Goal: Task Accomplishment & Management: Manage account settings

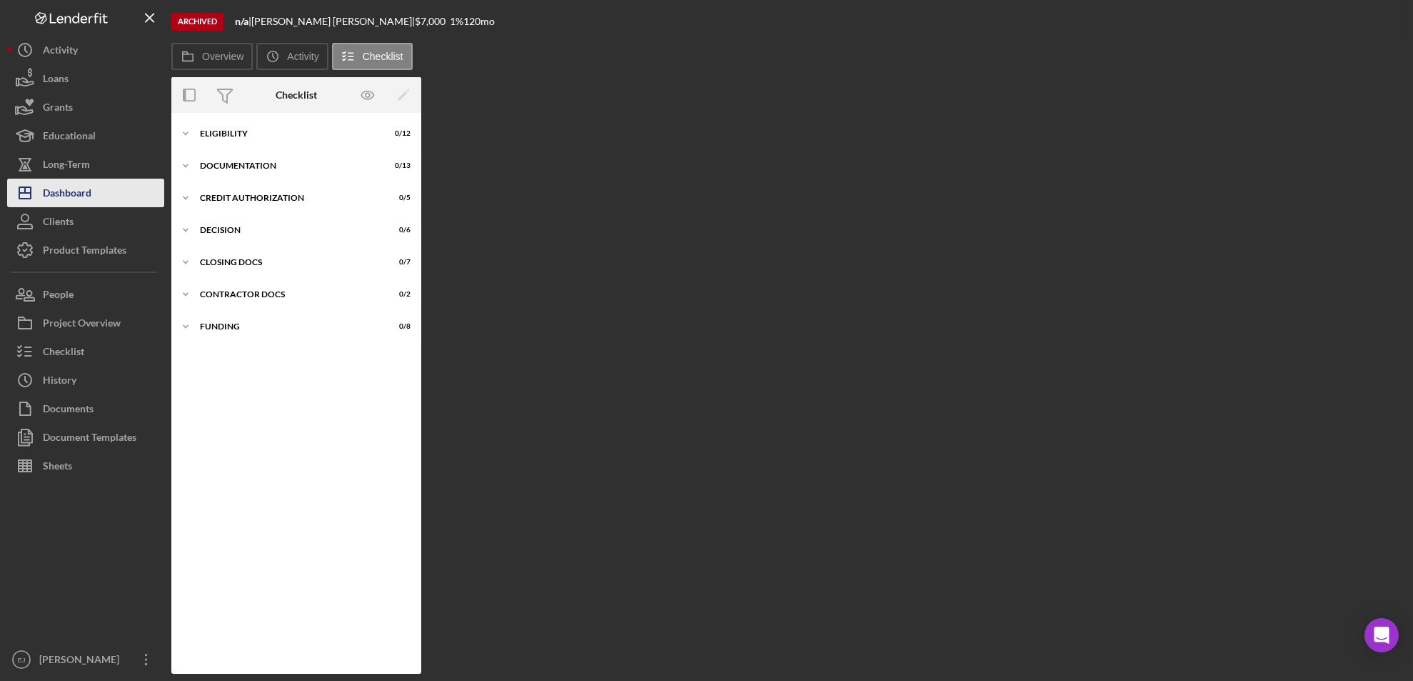
click at [103, 194] on button "Icon/Dashboard Dashboard" at bounding box center [85, 193] width 157 height 29
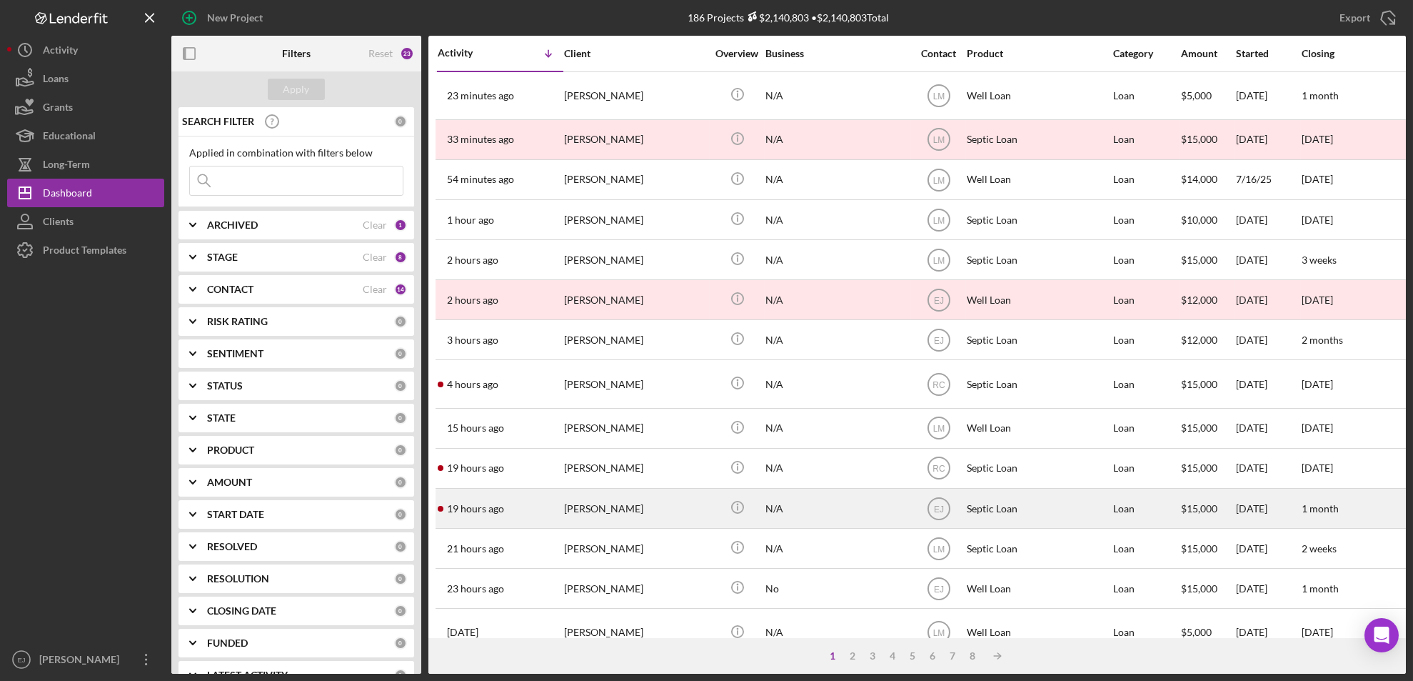
click at [631, 513] on div "[PERSON_NAME]" at bounding box center [635, 508] width 143 height 38
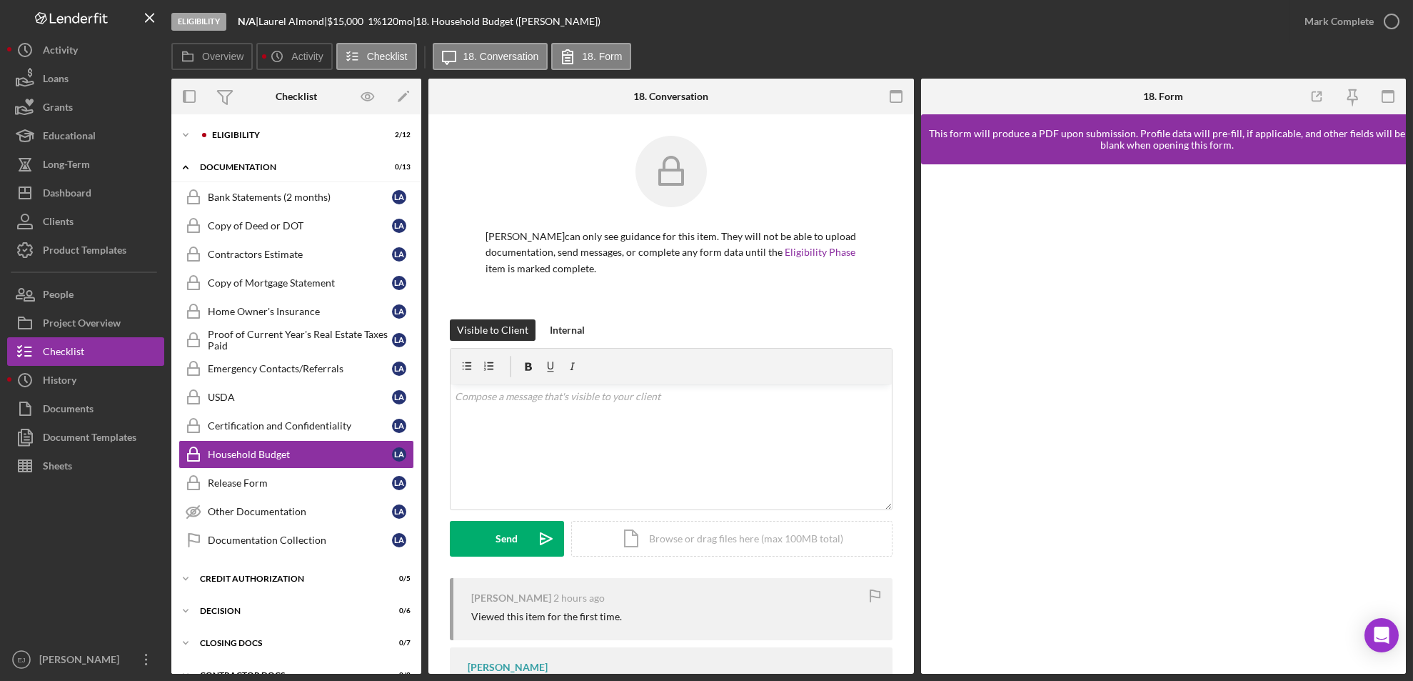
scroll to position [54, 0]
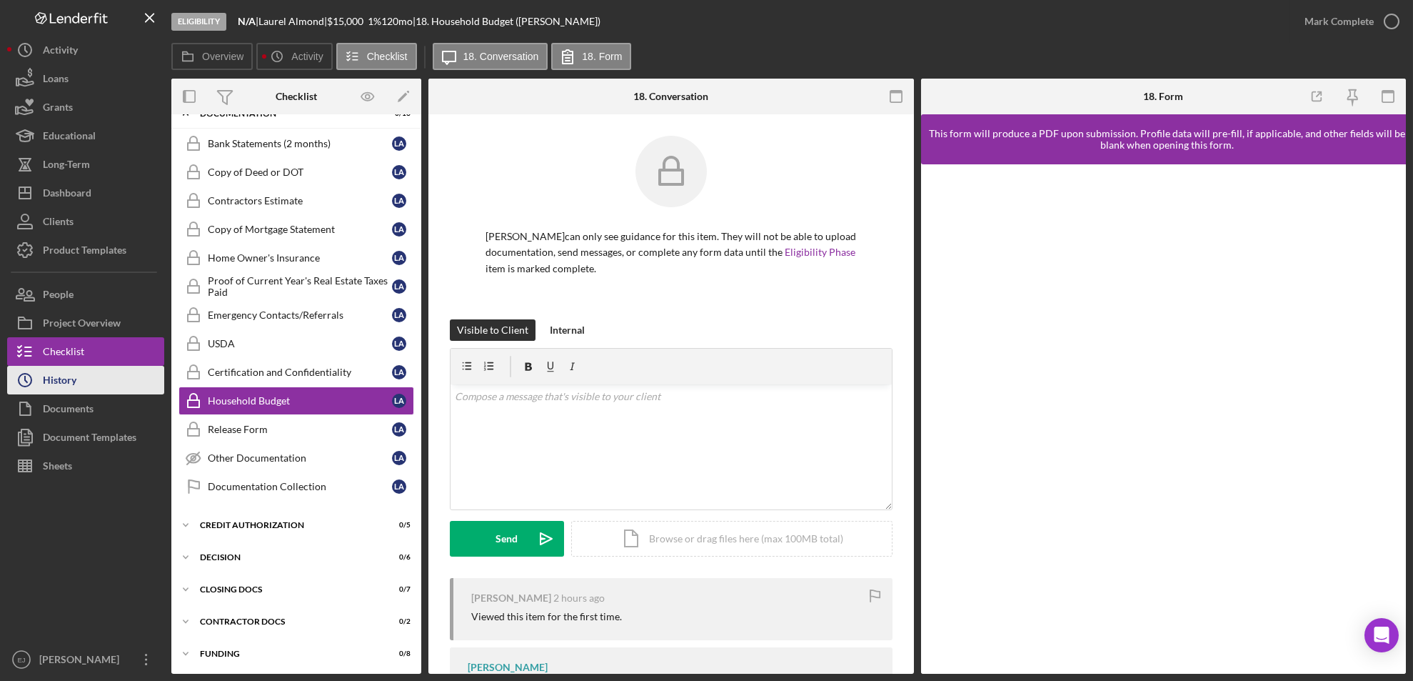
click at [81, 380] on button "Icon/History History" at bounding box center [85, 380] width 157 height 29
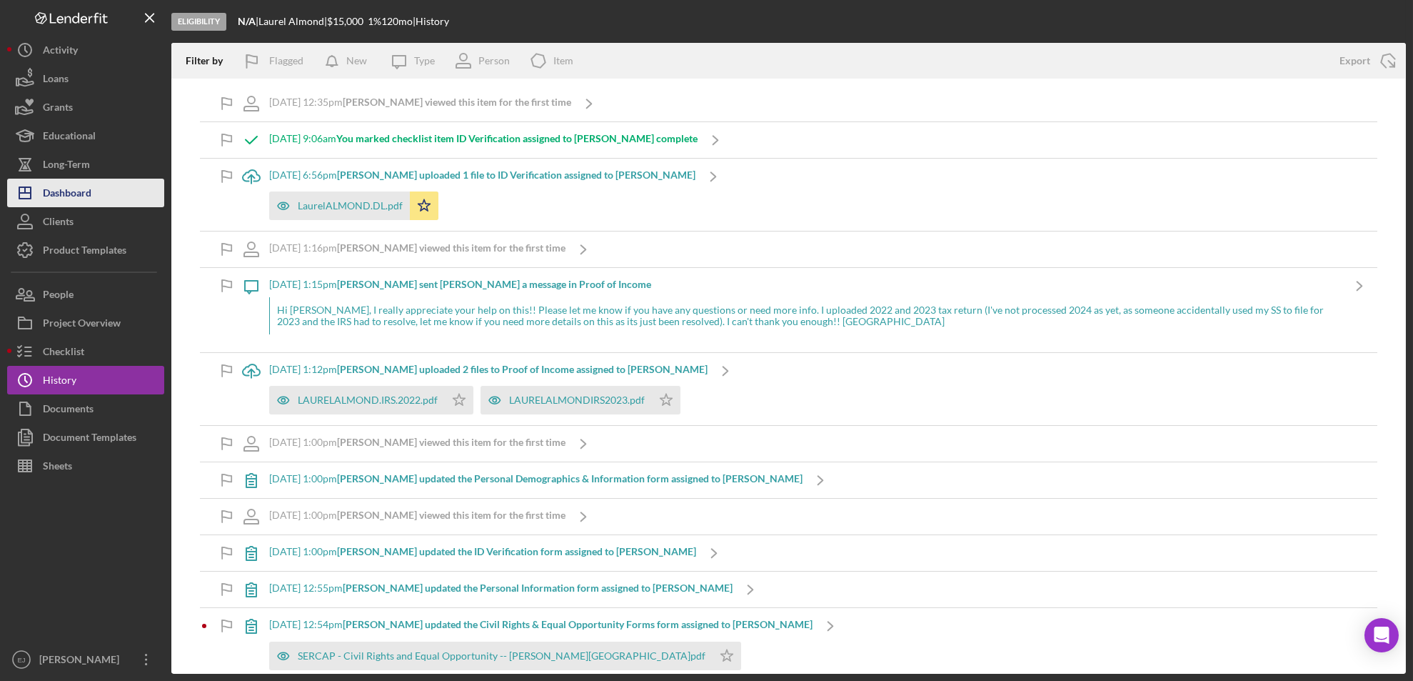
click at [132, 183] on button "Icon/Dashboard Dashboard" at bounding box center [85, 193] width 157 height 29
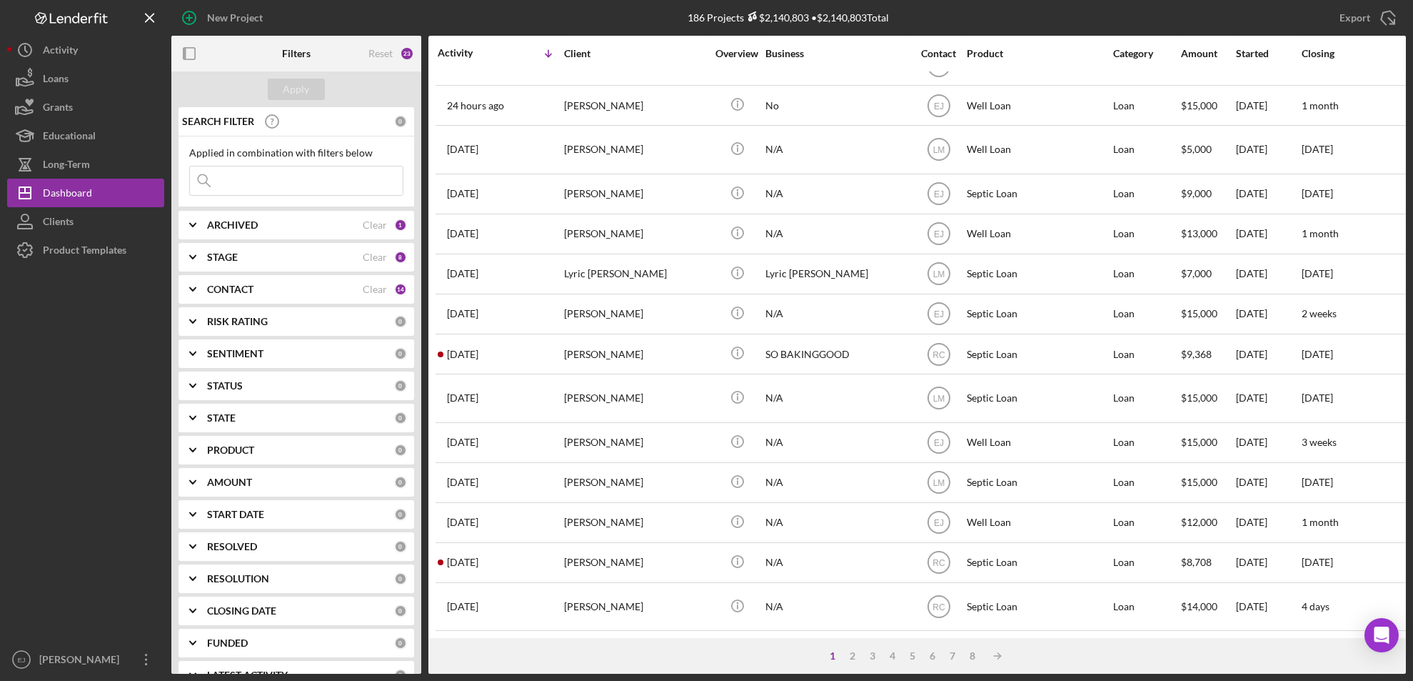
scroll to position [504, 0]
click at [909, 656] on div "5" at bounding box center [913, 655] width 20 height 11
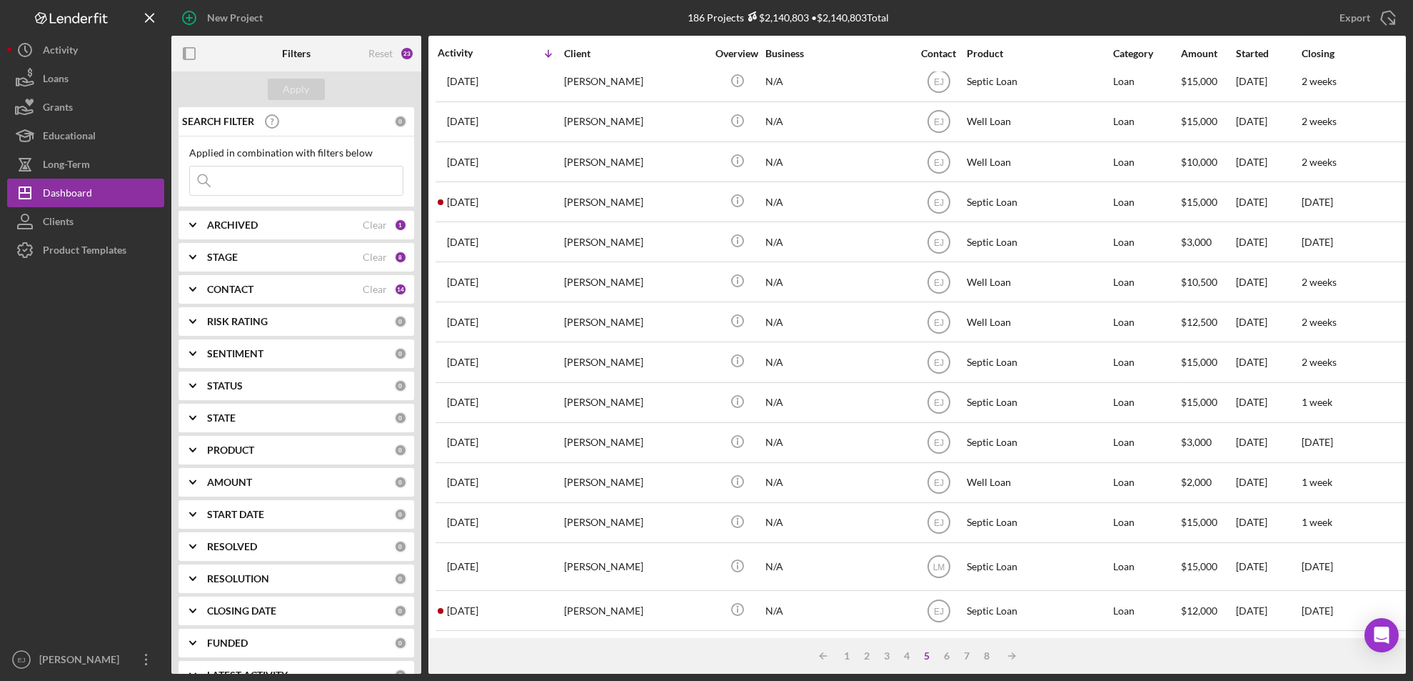
scroll to position [481, 0]
click at [947, 658] on div "6" at bounding box center [948, 655] width 20 height 11
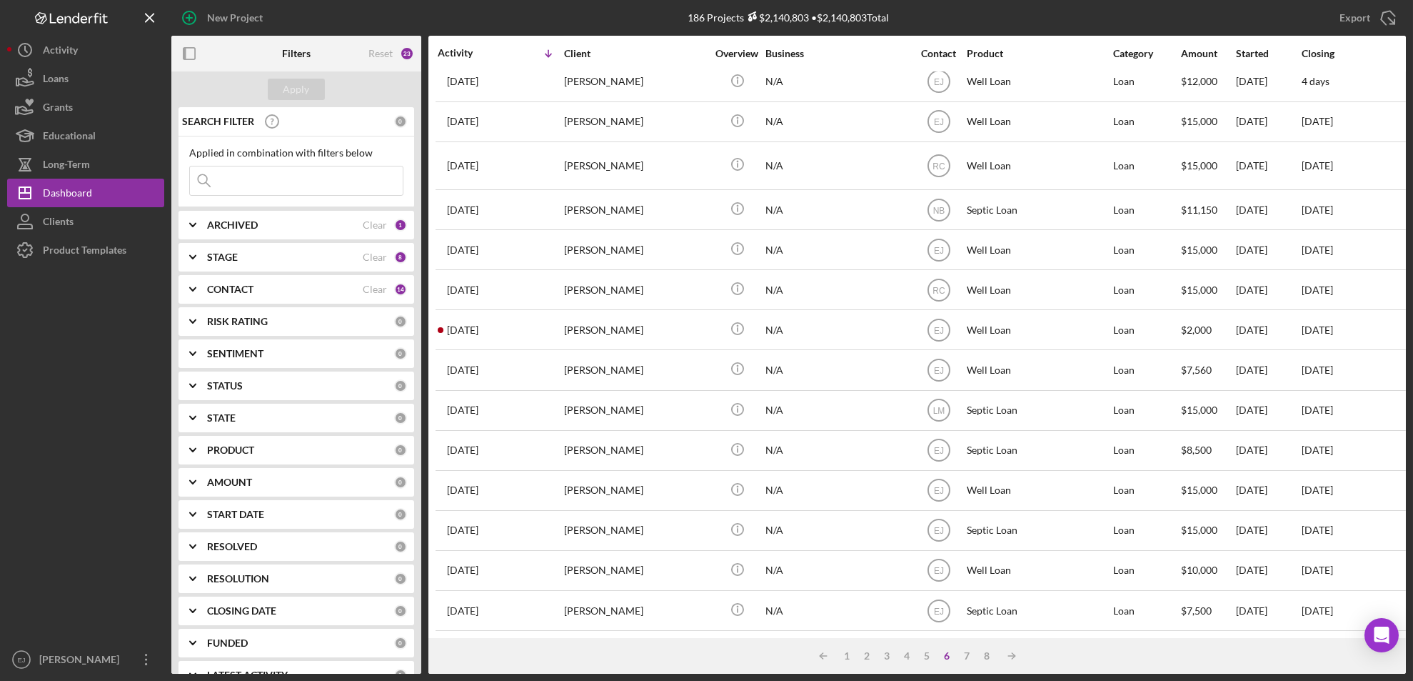
scroll to position [473, 0]
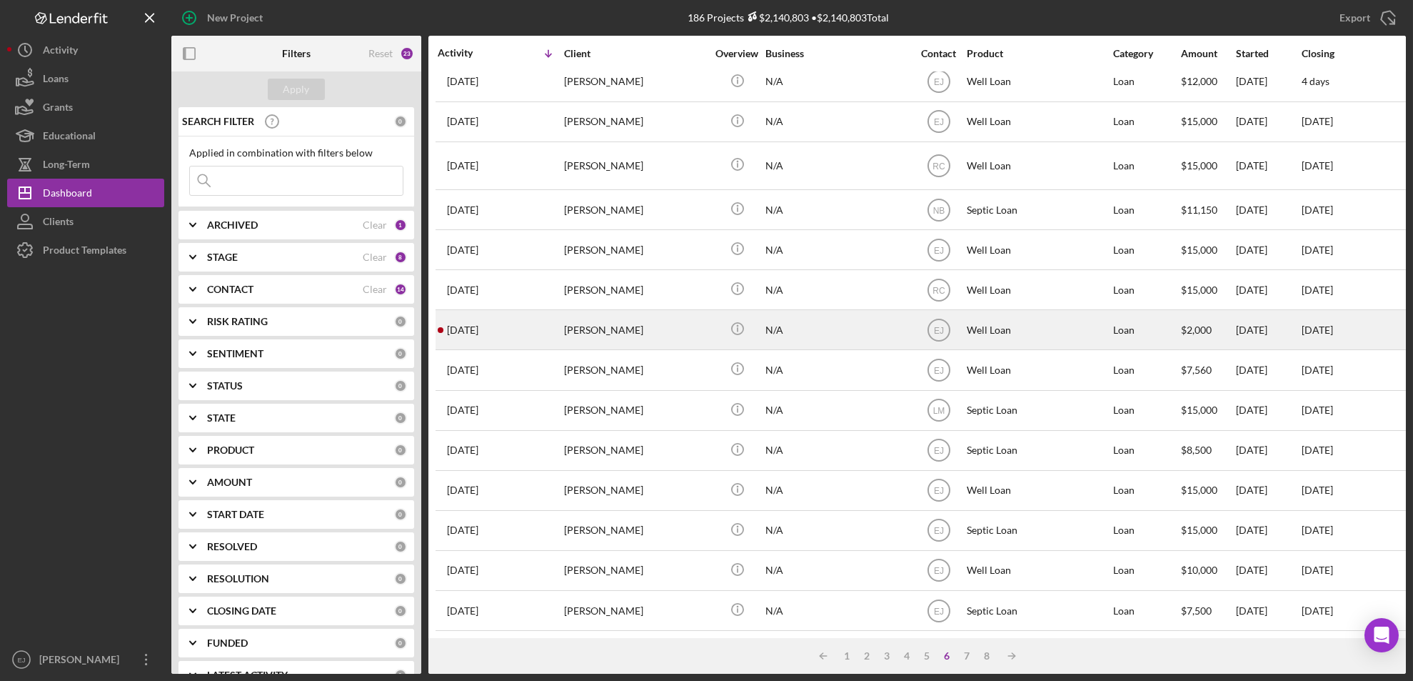
click at [606, 312] on div "[PERSON_NAME]" at bounding box center [635, 330] width 143 height 38
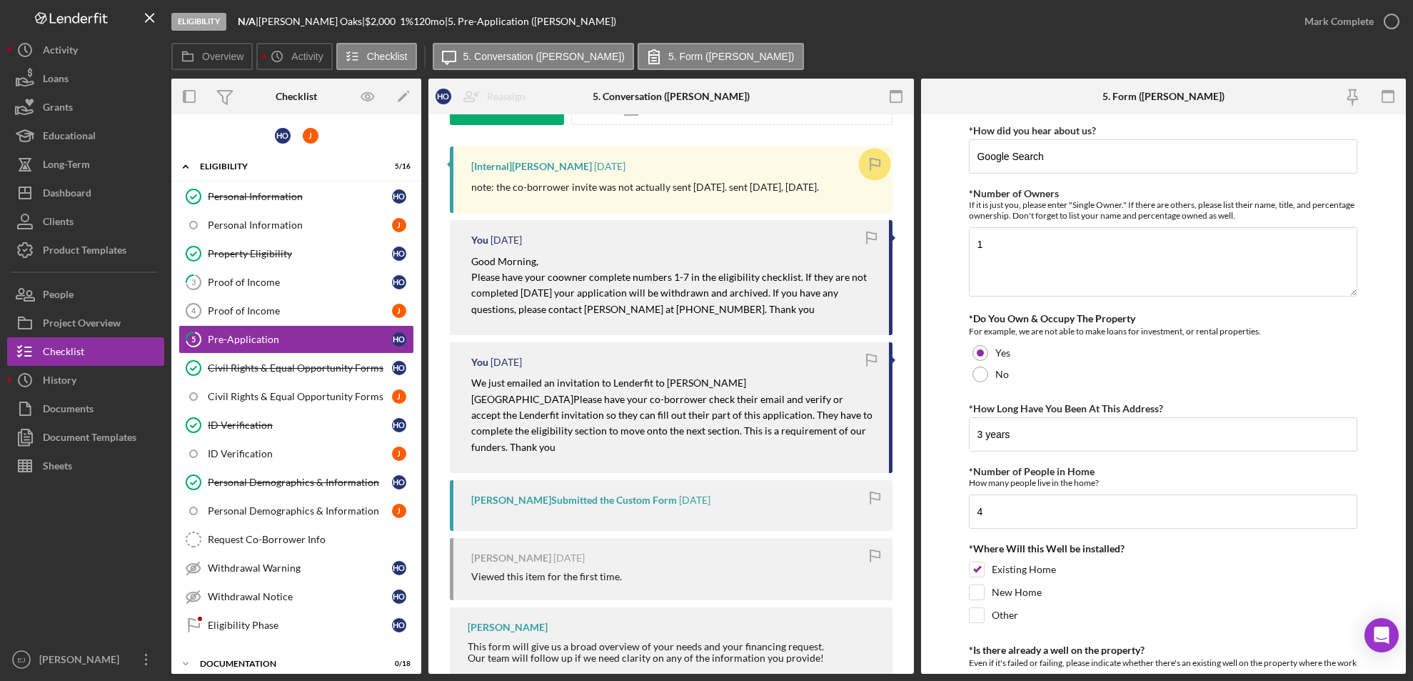
scroll to position [266, 0]
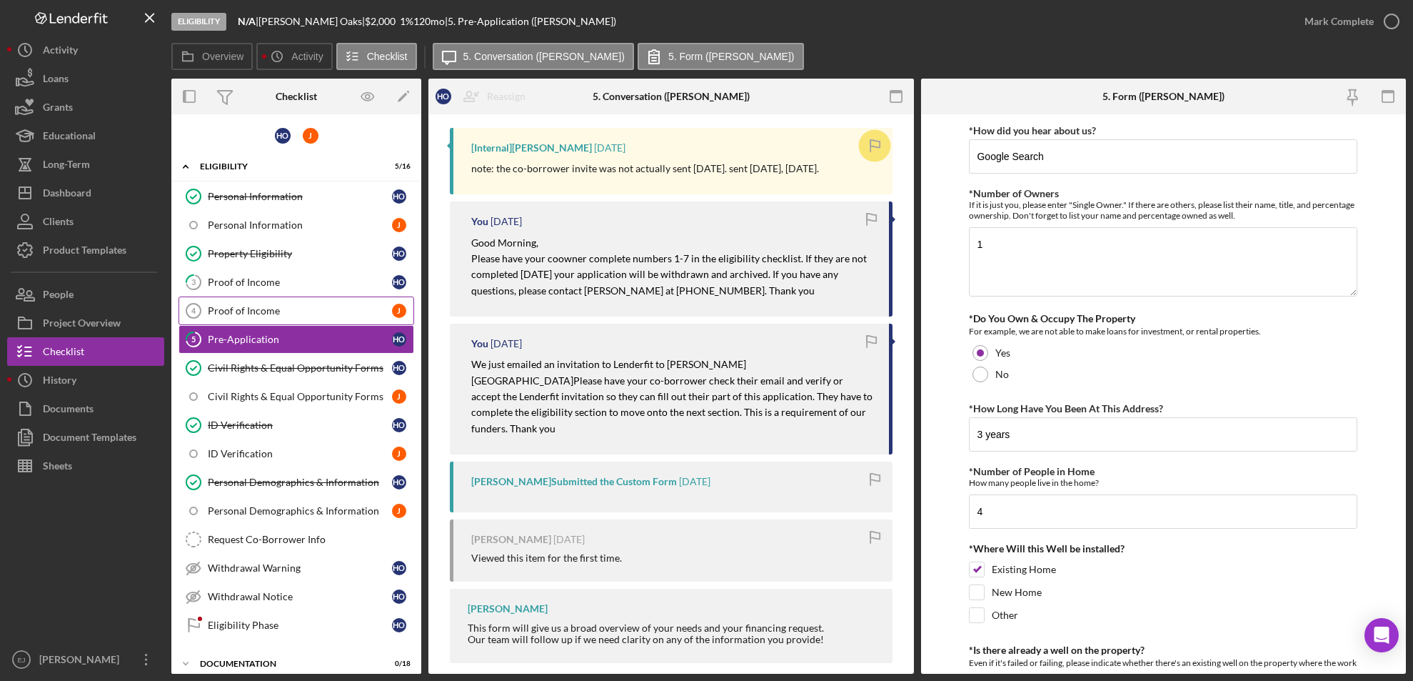
click at [287, 309] on div "Proof of Income" at bounding box center [300, 310] width 184 height 11
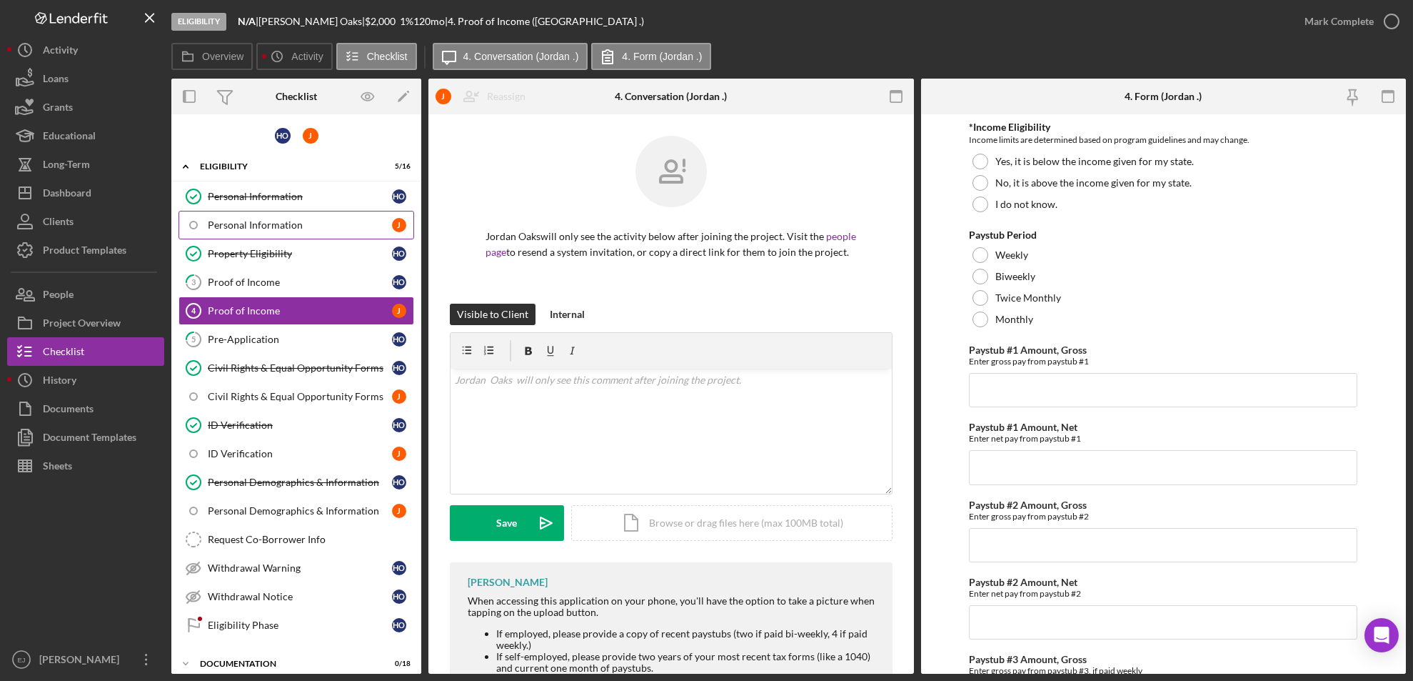
click at [297, 221] on div "Personal Information" at bounding box center [300, 224] width 184 height 11
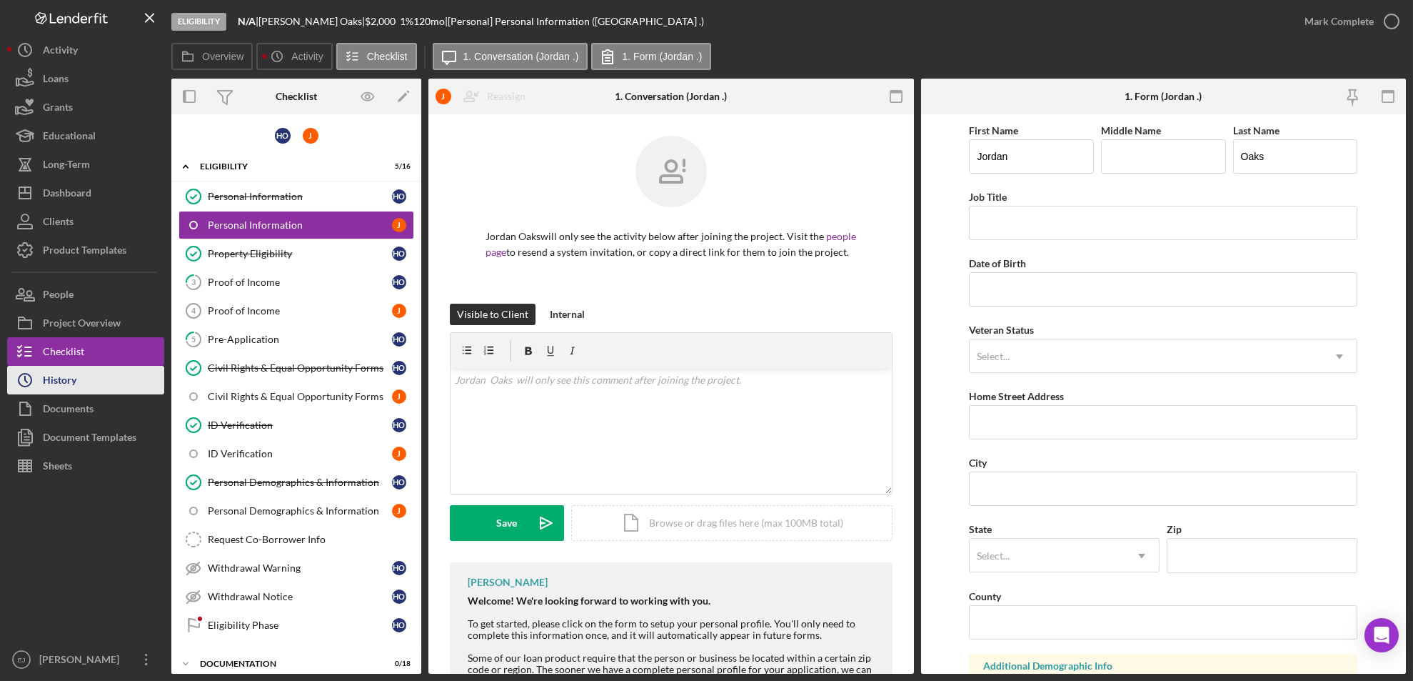
click at [113, 373] on button "Icon/History History" at bounding box center [85, 380] width 157 height 29
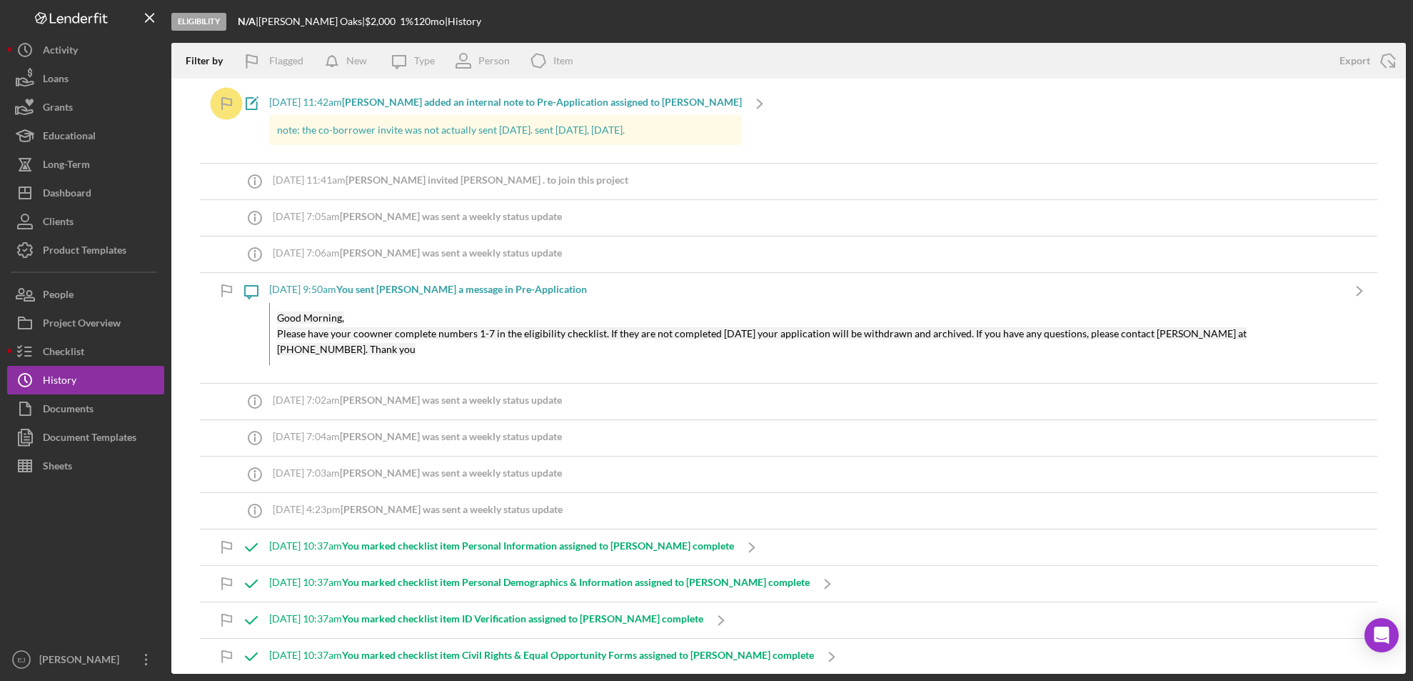
click at [1300, 410] on div "Icon/Info [DATE] 7:02am [PERSON_NAME] was sent a weekly status update" at bounding box center [788, 401] width 1177 height 36
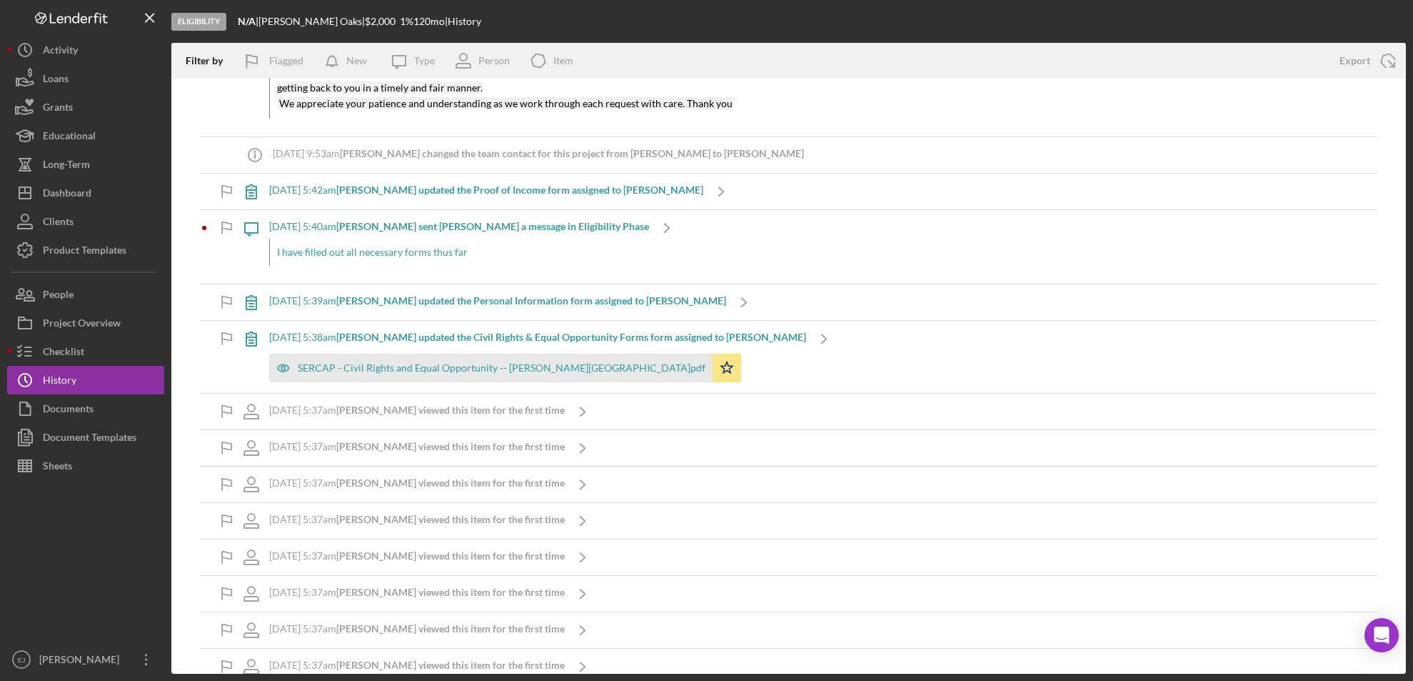
scroll to position [346, 0]
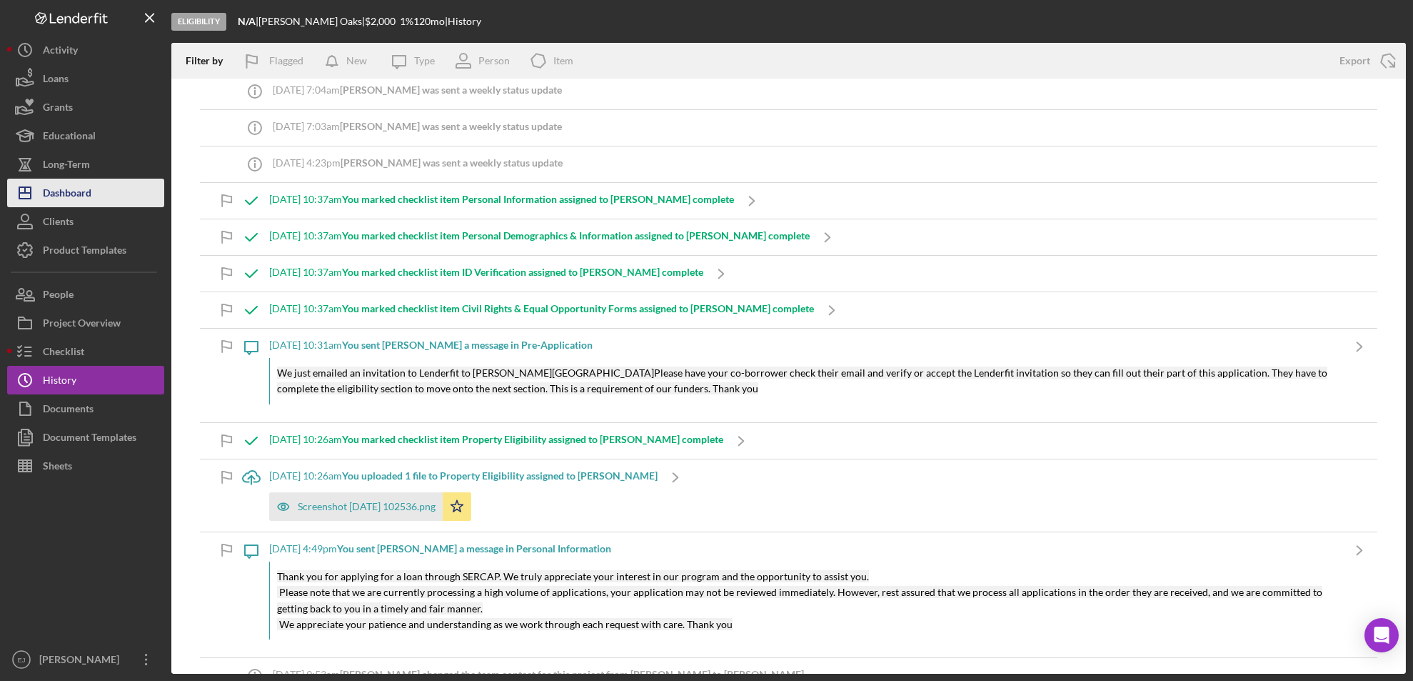
click at [109, 199] on button "Icon/Dashboard Dashboard" at bounding box center [85, 193] width 157 height 29
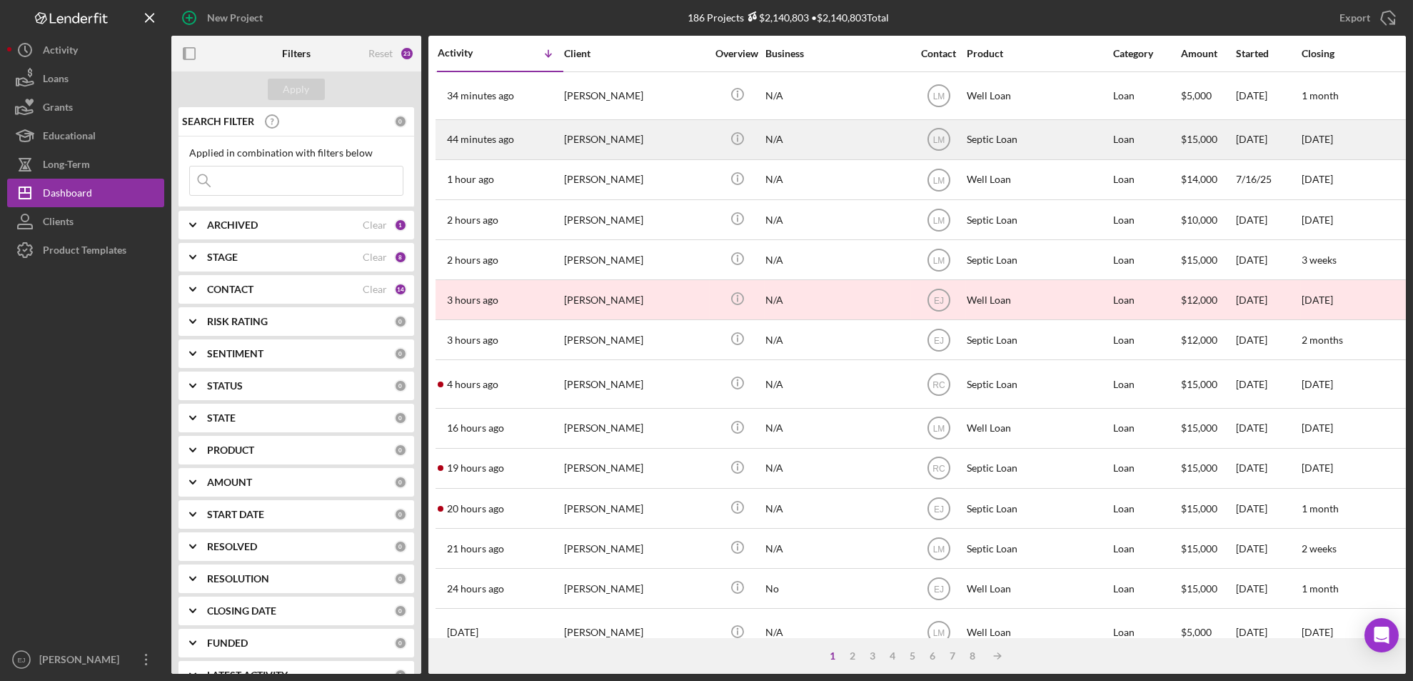
click at [598, 155] on div "[PERSON_NAME]" at bounding box center [635, 140] width 143 height 38
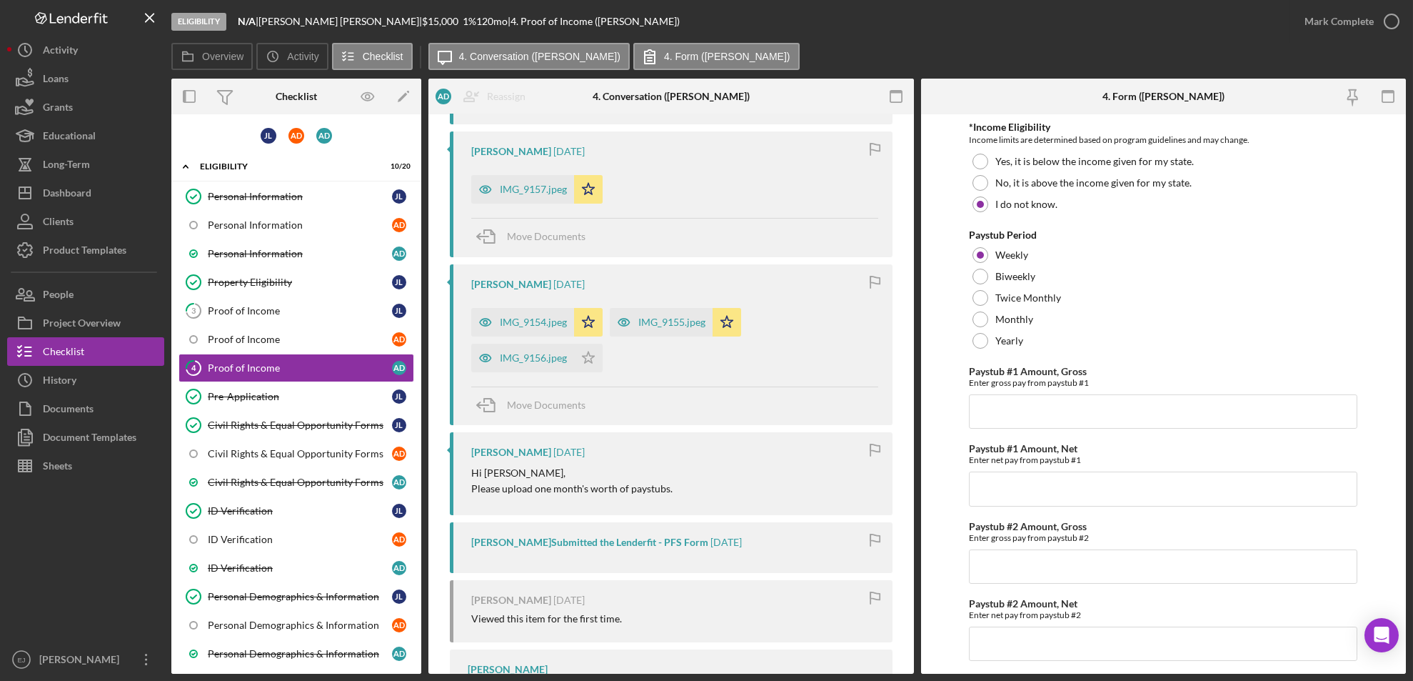
scroll to position [1257, 0]
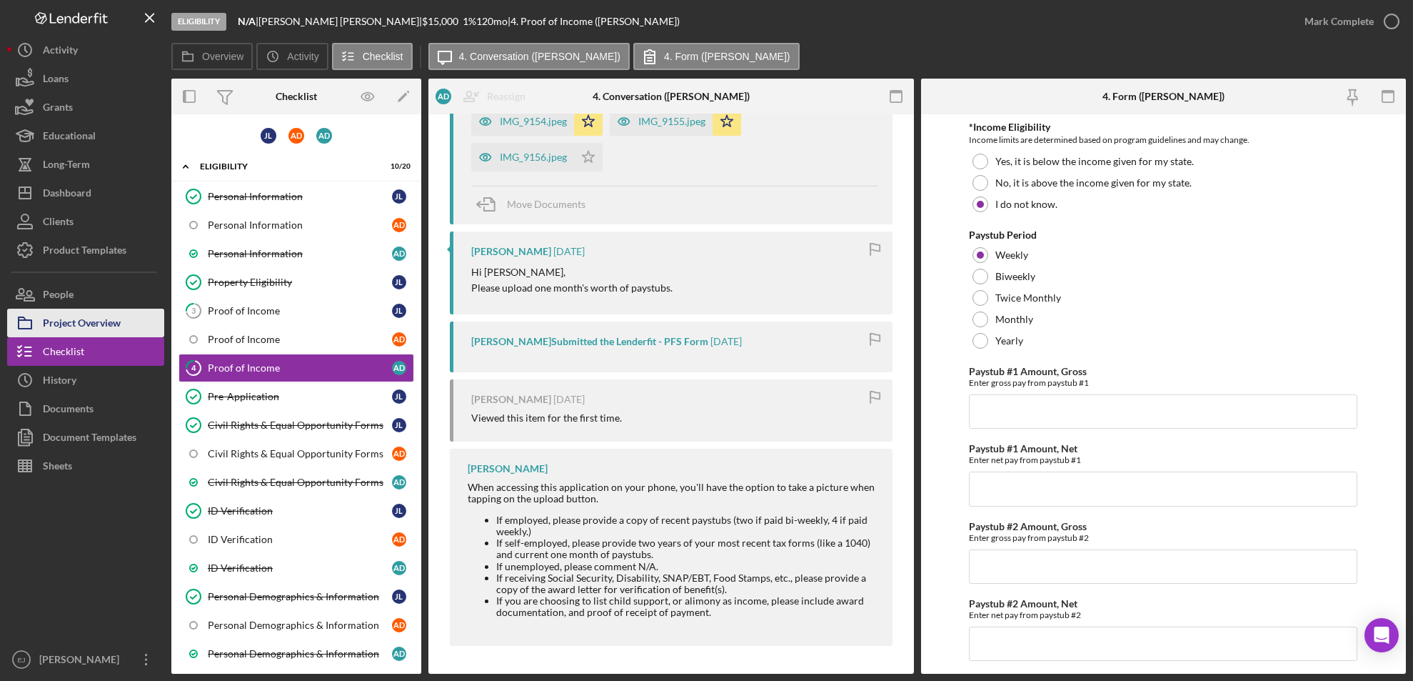
click at [84, 316] on div "Project Overview" at bounding box center [82, 324] width 78 height 32
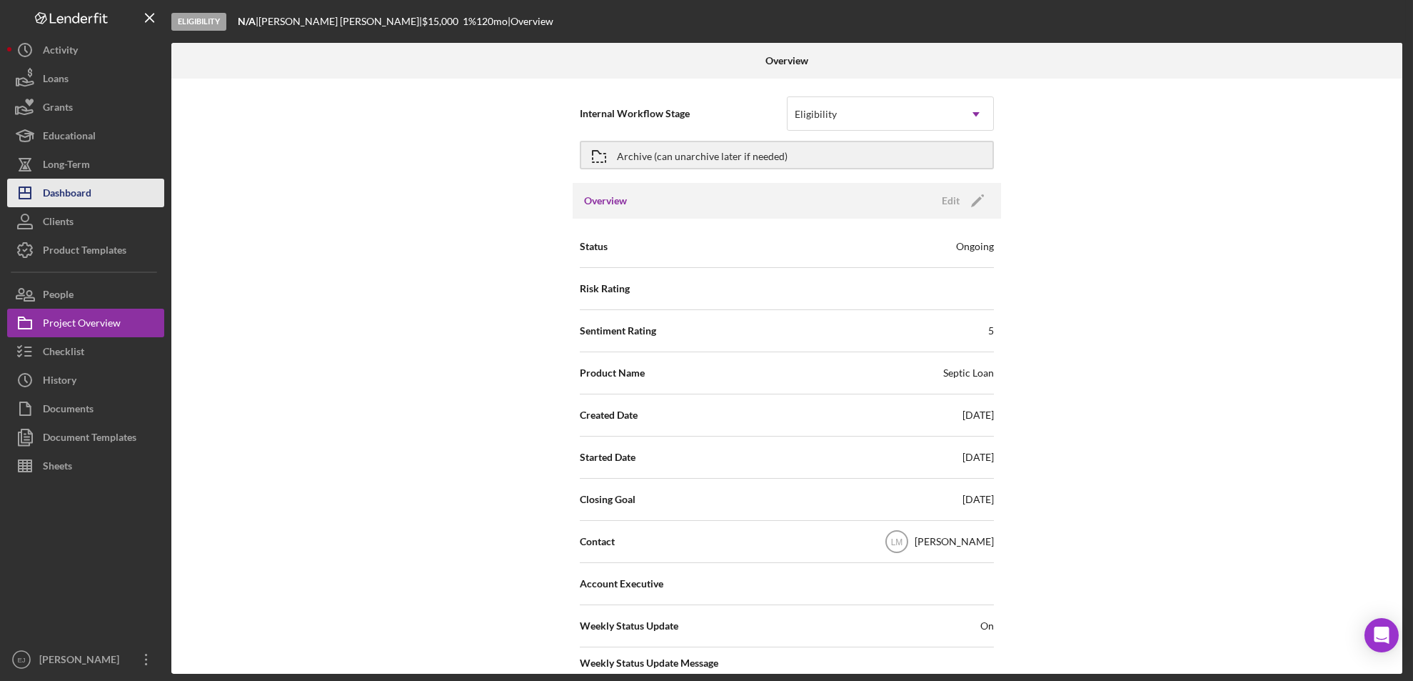
click at [78, 189] on div "Dashboard" at bounding box center [67, 195] width 49 height 32
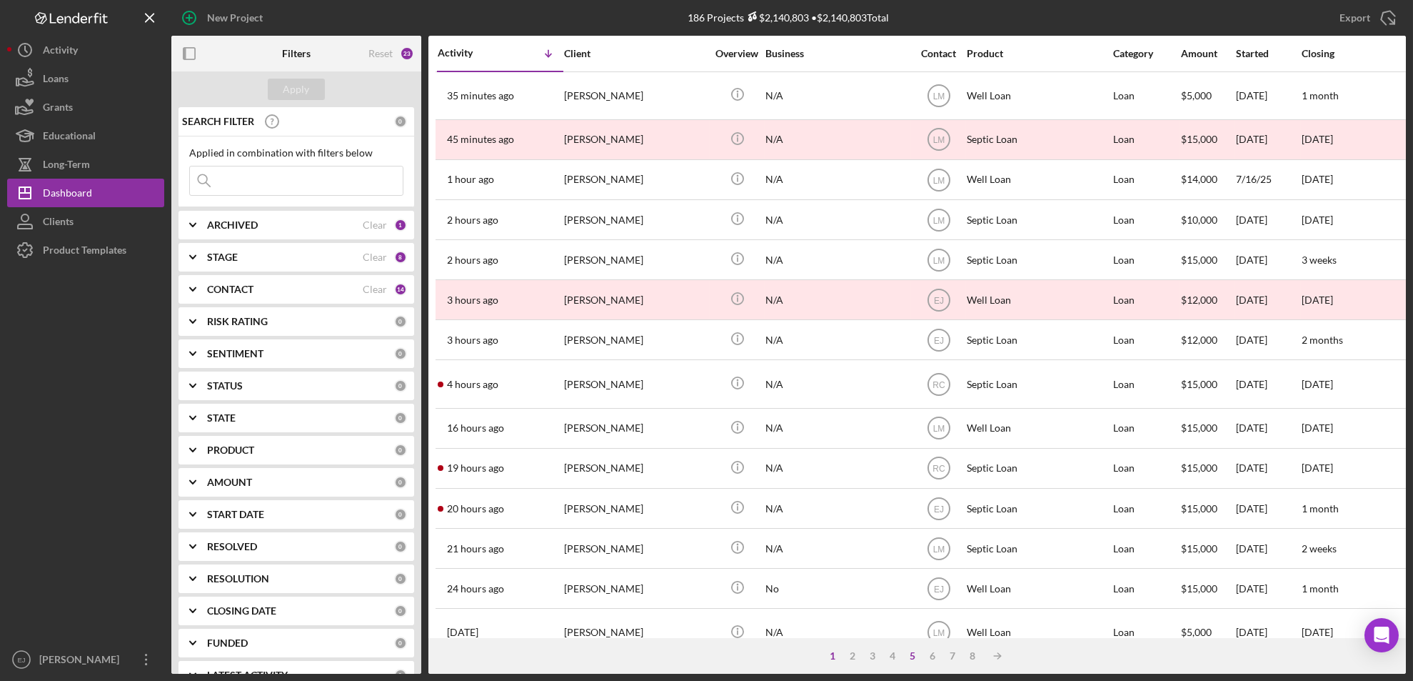
click at [918, 654] on div "5" at bounding box center [913, 655] width 20 height 11
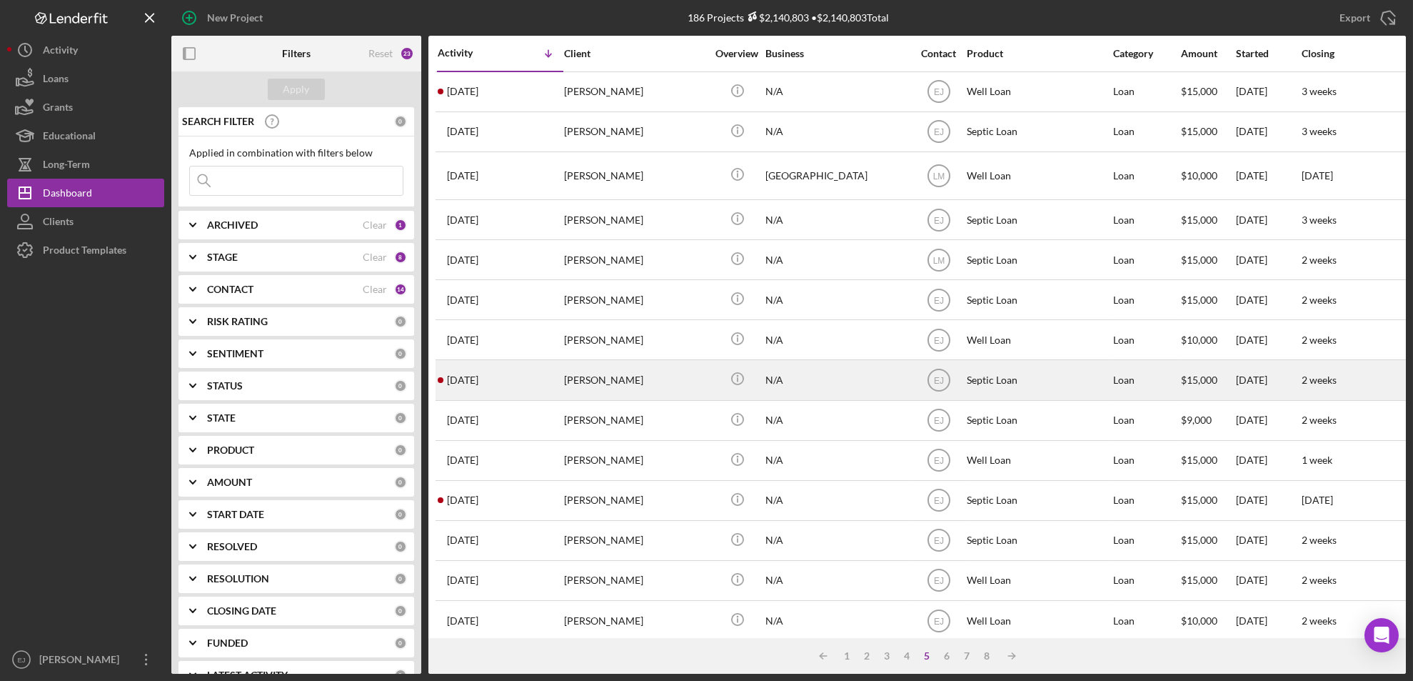
click at [628, 378] on div "[PERSON_NAME]" at bounding box center [635, 380] width 143 height 38
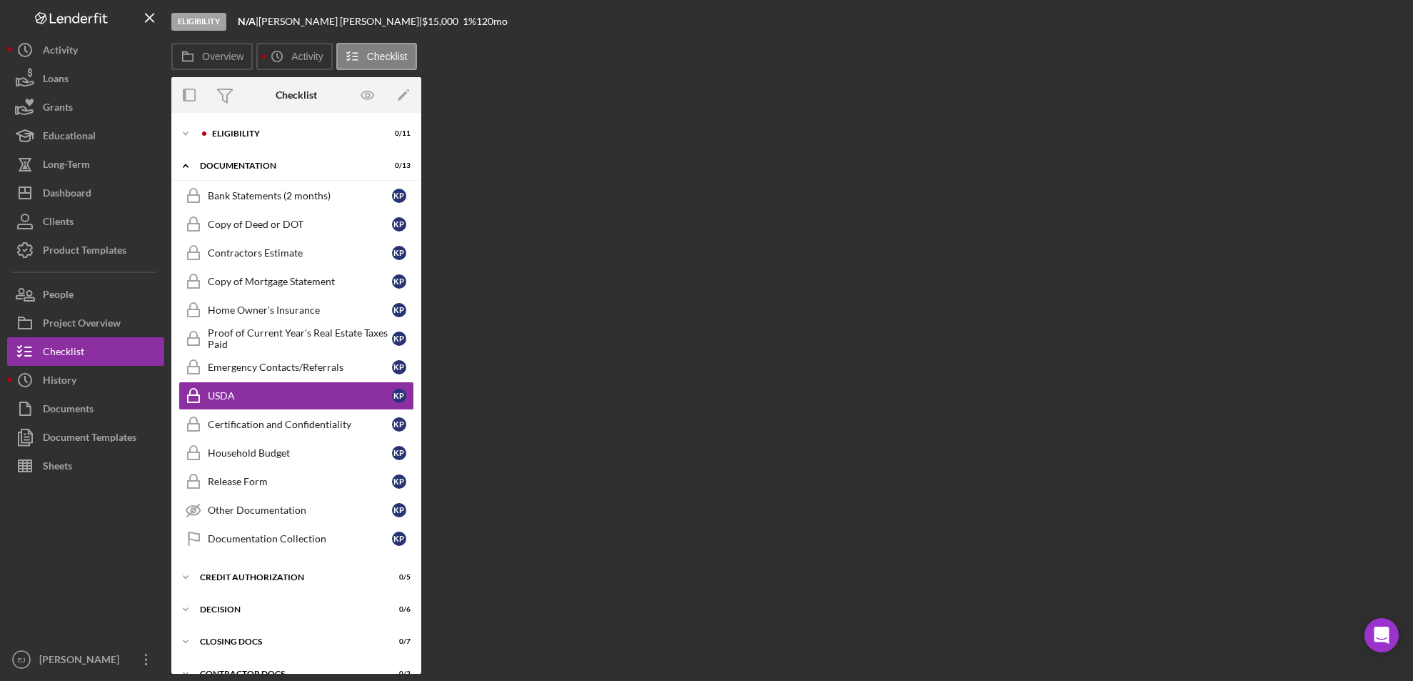
scroll to position [2, 0]
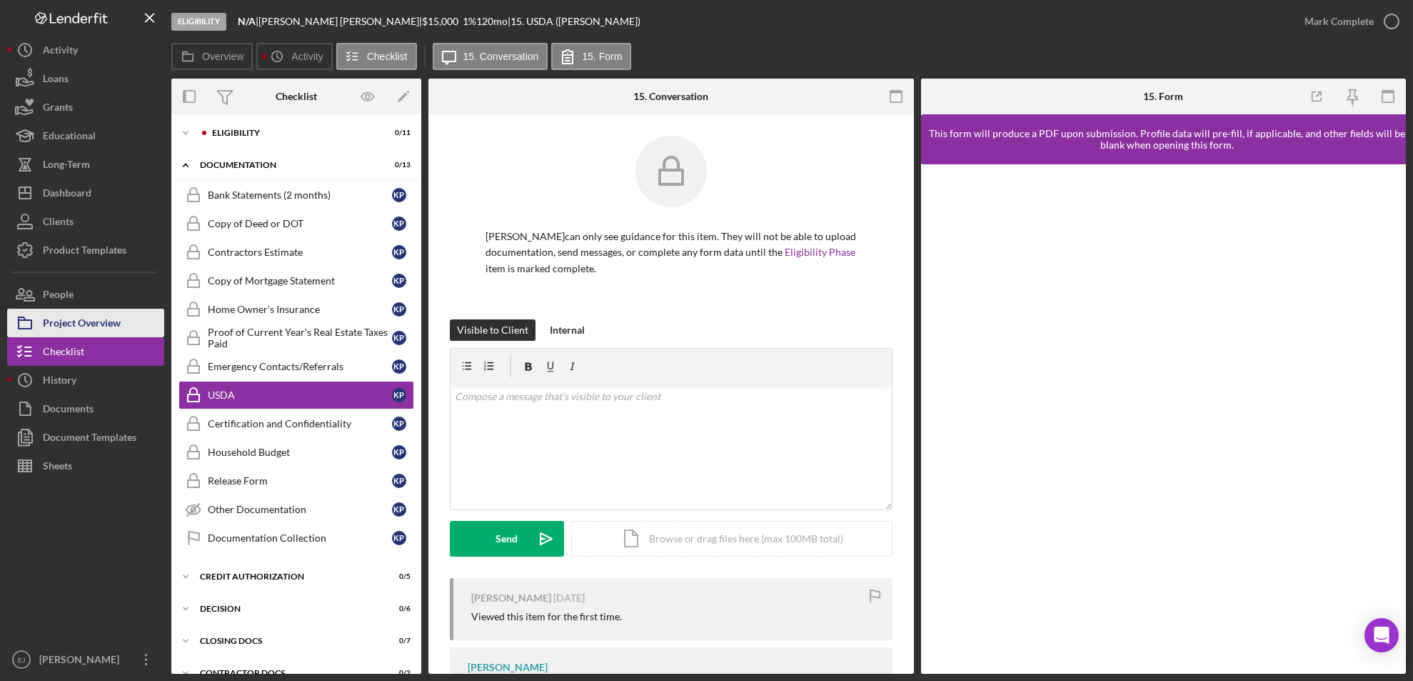
click at [114, 325] on div "Project Overview" at bounding box center [82, 324] width 78 height 32
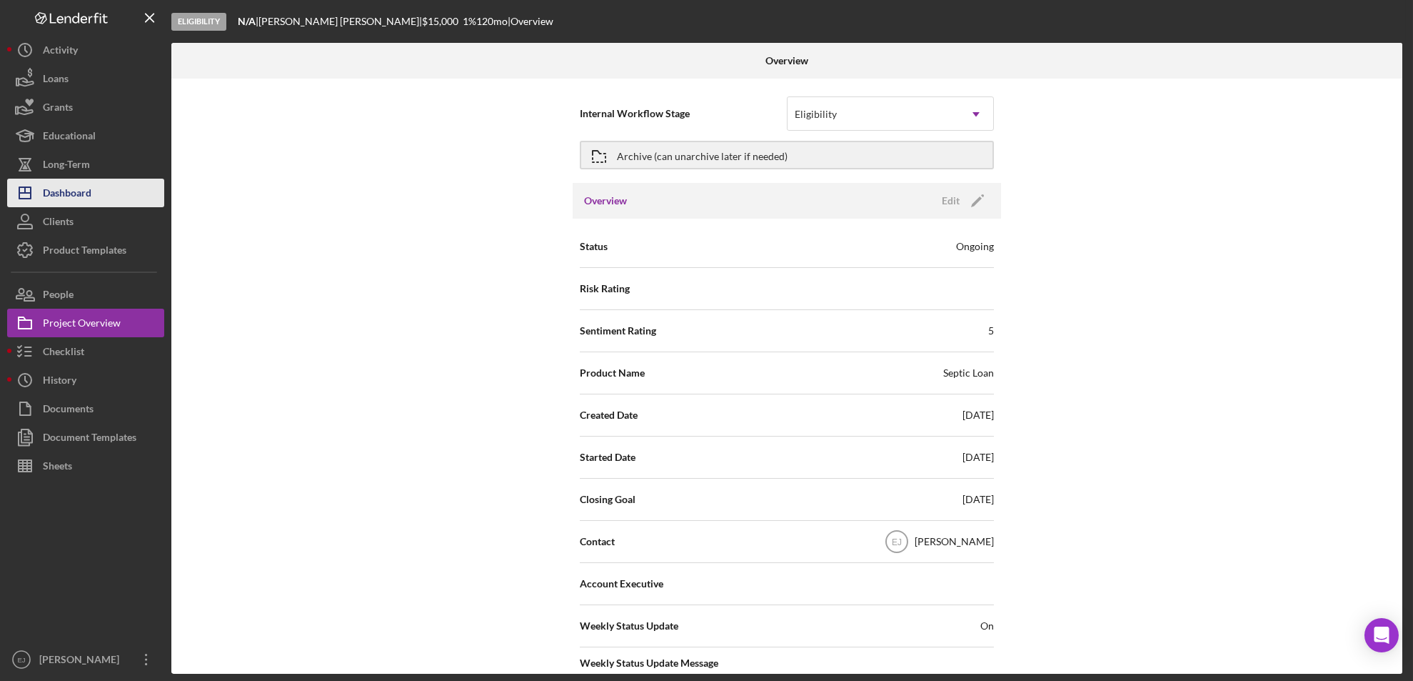
click at [114, 186] on button "Icon/Dashboard Dashboard" at bounding box center [85, 193] width 157 height 29
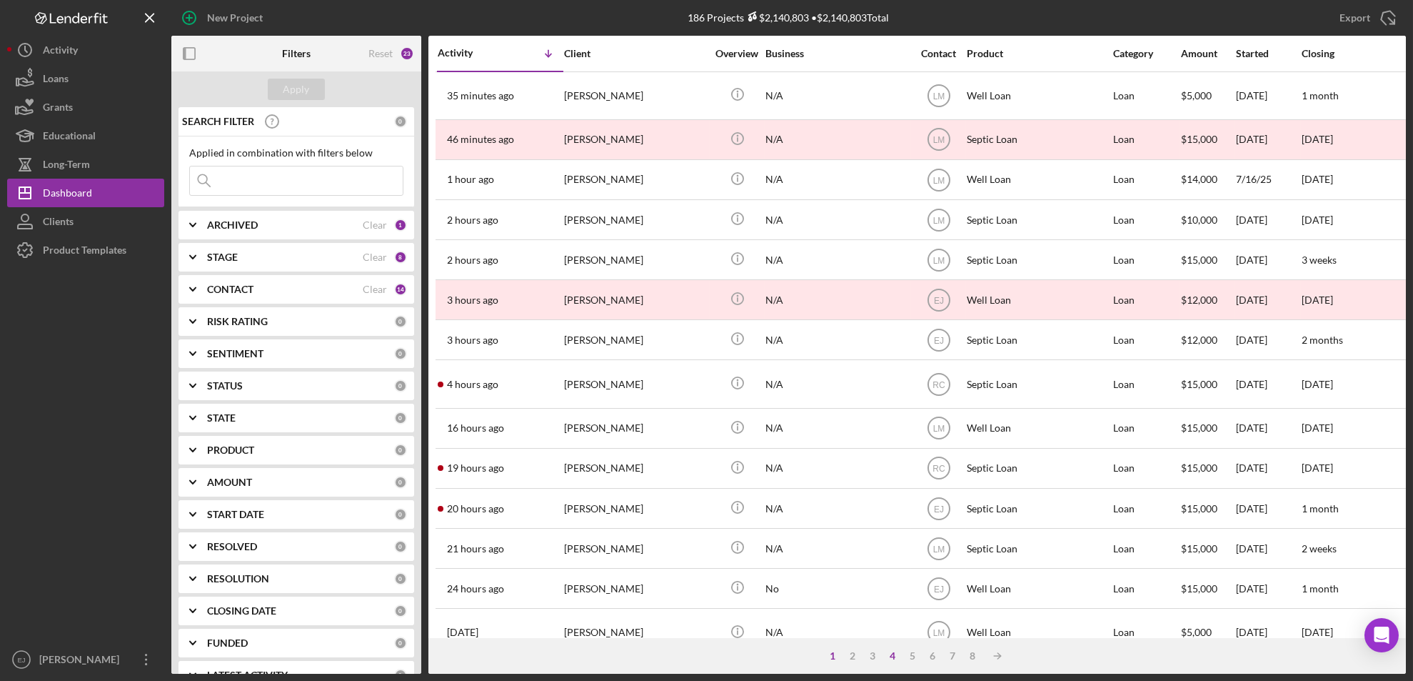
click at [890, 655] on div "4" at bounding box center [893, 655] width 20 height 11
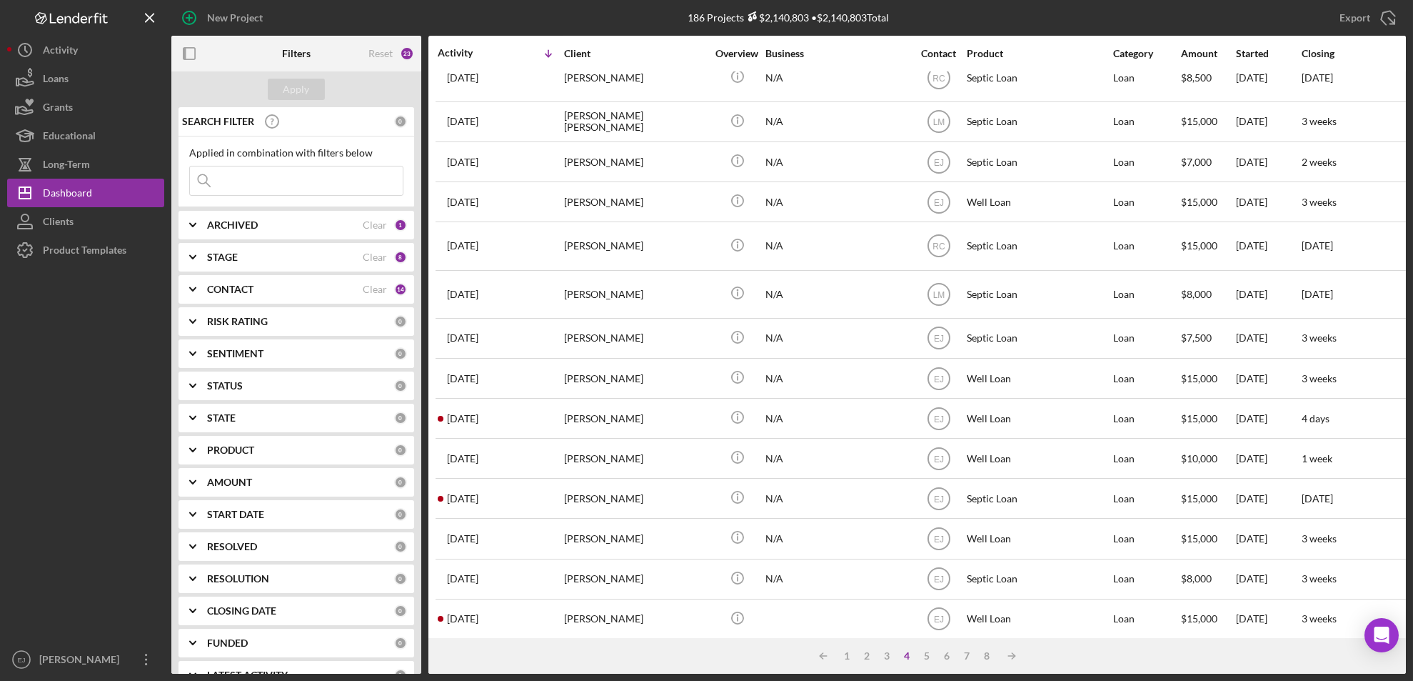
scroll to position [488, 0]
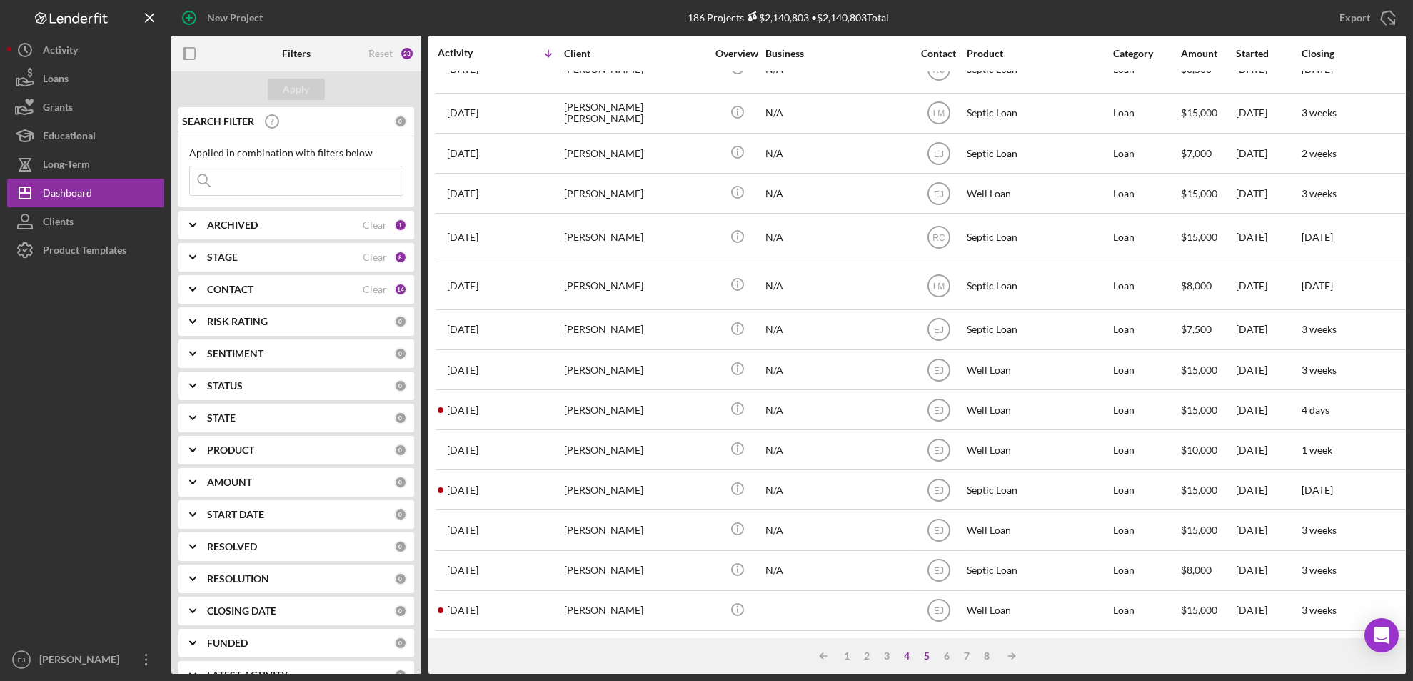
click at [926, 651] on div "5" at bounding box center [928, 655] width 20 height 11
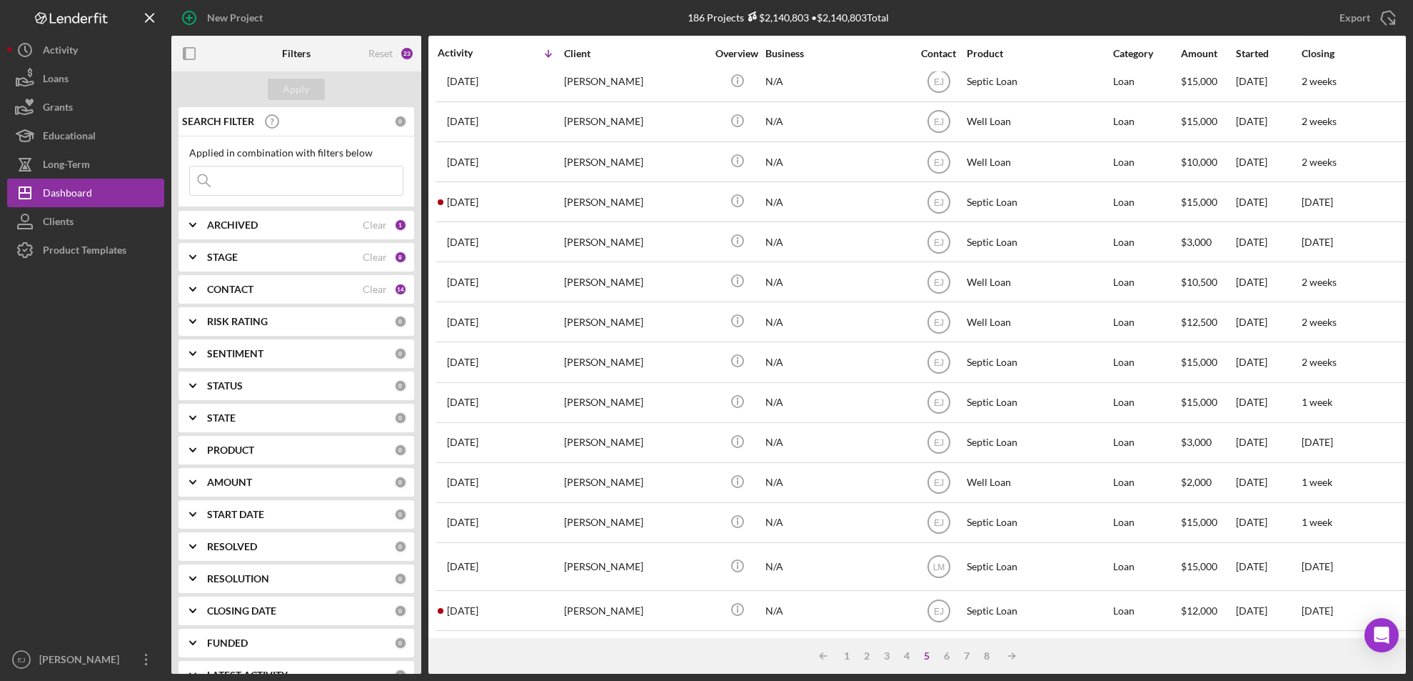
scroll to position [481, 0]
click at [888, 653] on div "3" at bounding box center [888, 655] width 20 height 11
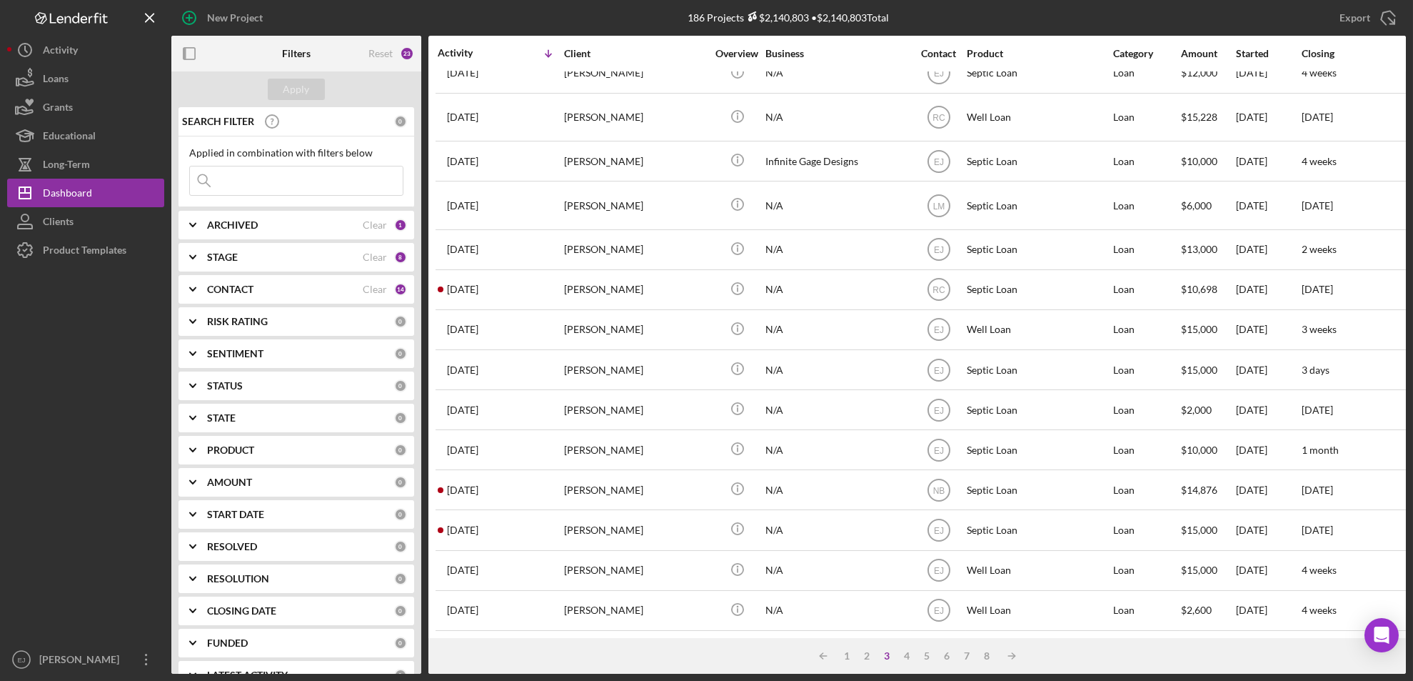
scroll to position [488, 0]
click at [271, 181] on input at bounding box center [296, 180] width 213 height 29
click at [306, 83] on div "Apply" at bounding box center [296, 89] width 26 height 21
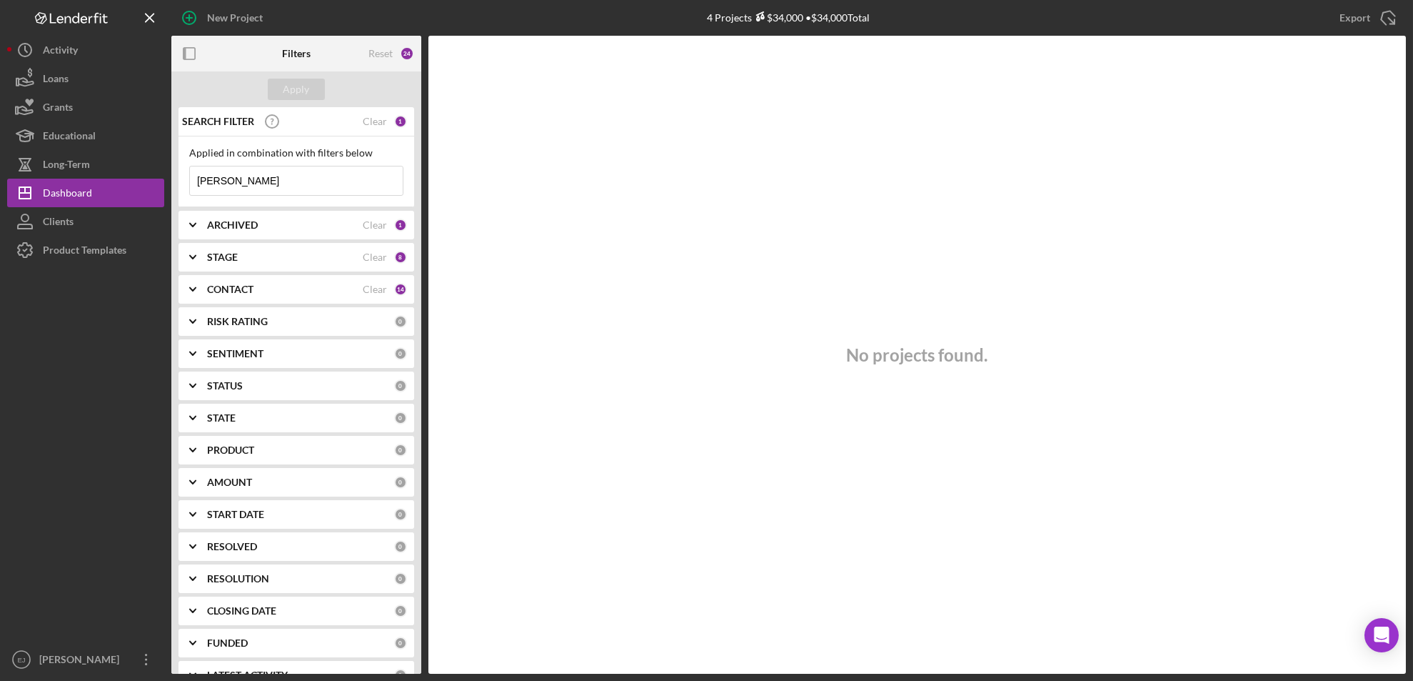
click at [199, 284] on icon "Icon/Expander" at bounding box center [193, 289] width 36 height 36
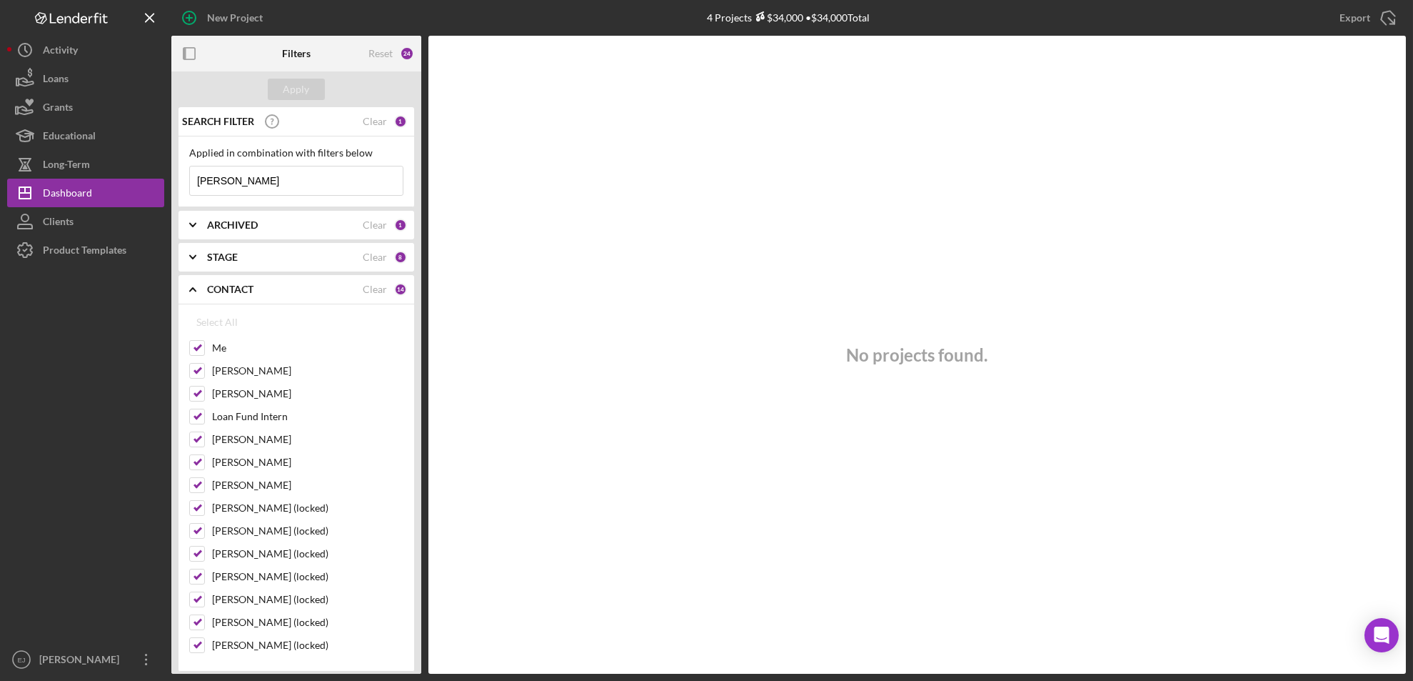
click at [204, 259] on icon "Icon/Expander" at bounding box center [193, 257] width 36 height 36
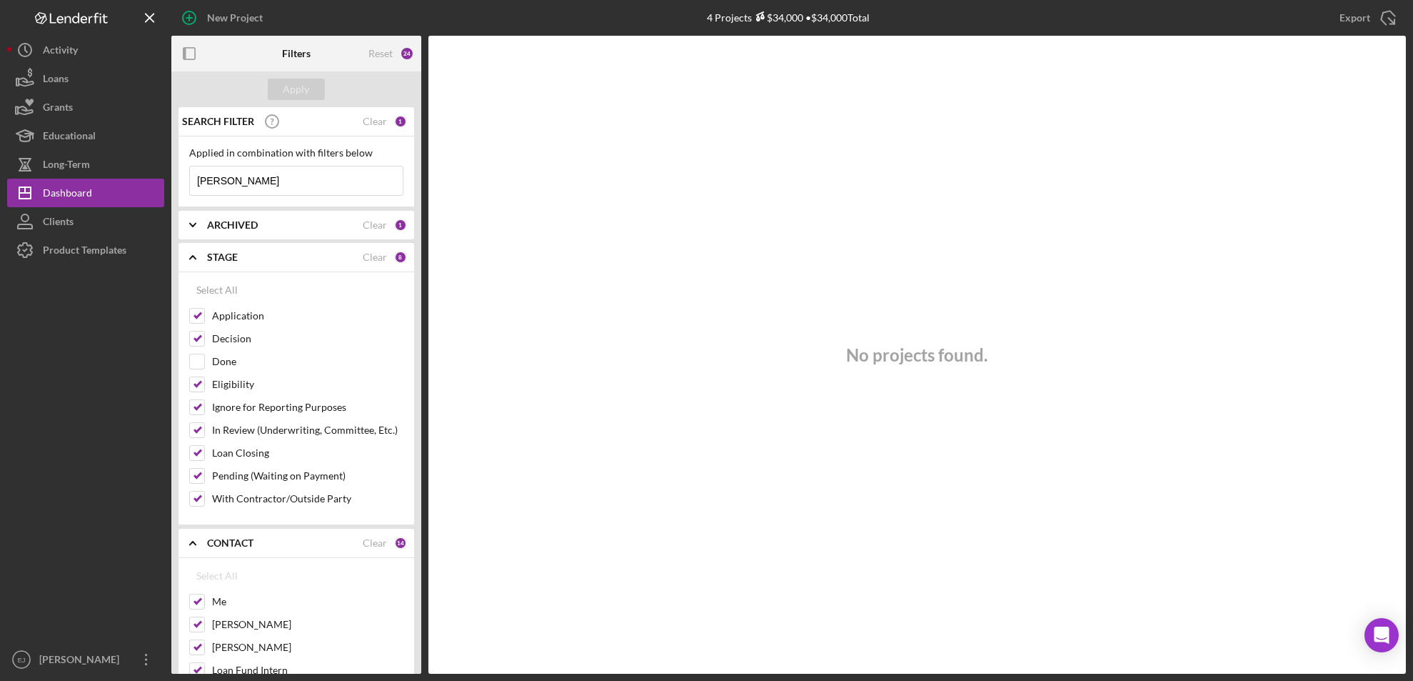
click at [204, 259] on icon "Icon/Expander" at bounding box center [193, 257] width 36 height 36
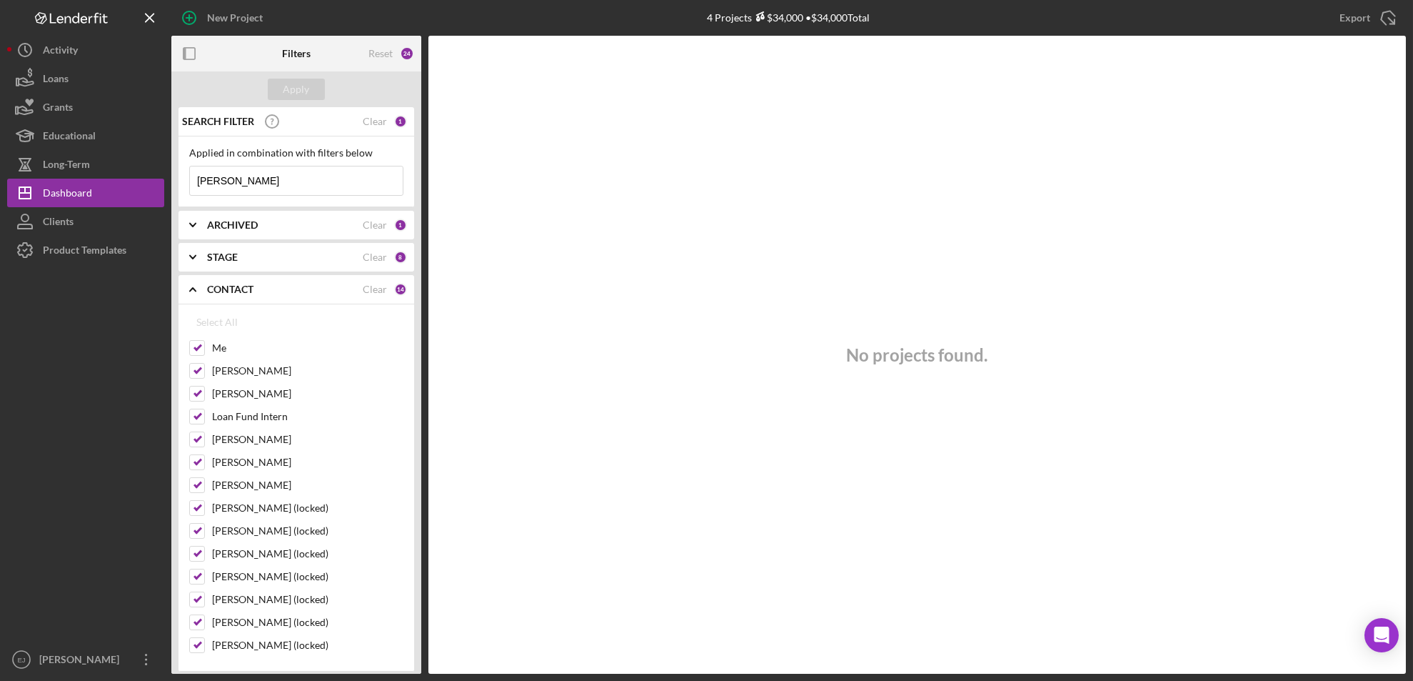
click at [246, 181] on input "[PERSON_NAME]" at bounding box center [296, 180] width 213 height 29
type input "h"
click at [531, 564] on div "No projects found." at bounding box center [917, 355] width 978 height 638
click at [64, 197] on div "Dashboard" at bounding box center [67, 195] width 49 height 32
click at [303, 84] on div "Apply" at bounding box center [296, 89] width 26 height 21
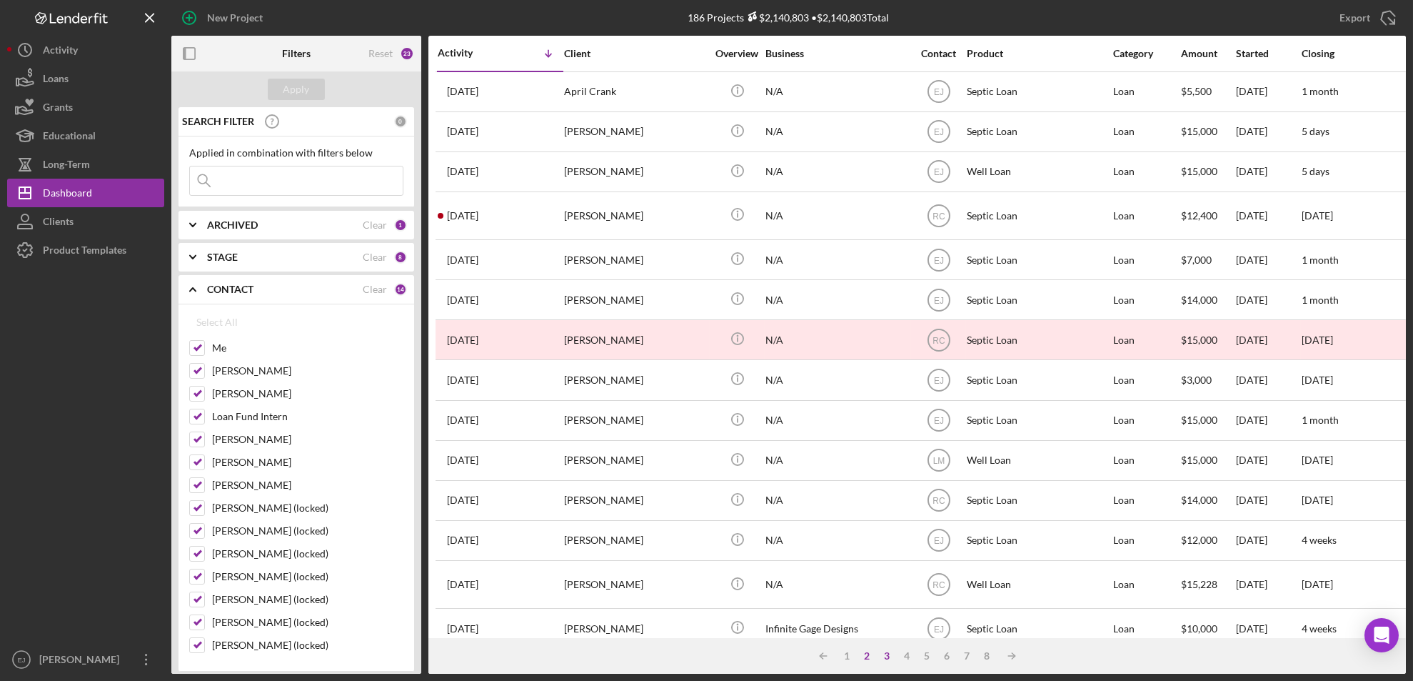
click at [869, 656] on div "2" at bounding box center [868, 655] width 20 height 11
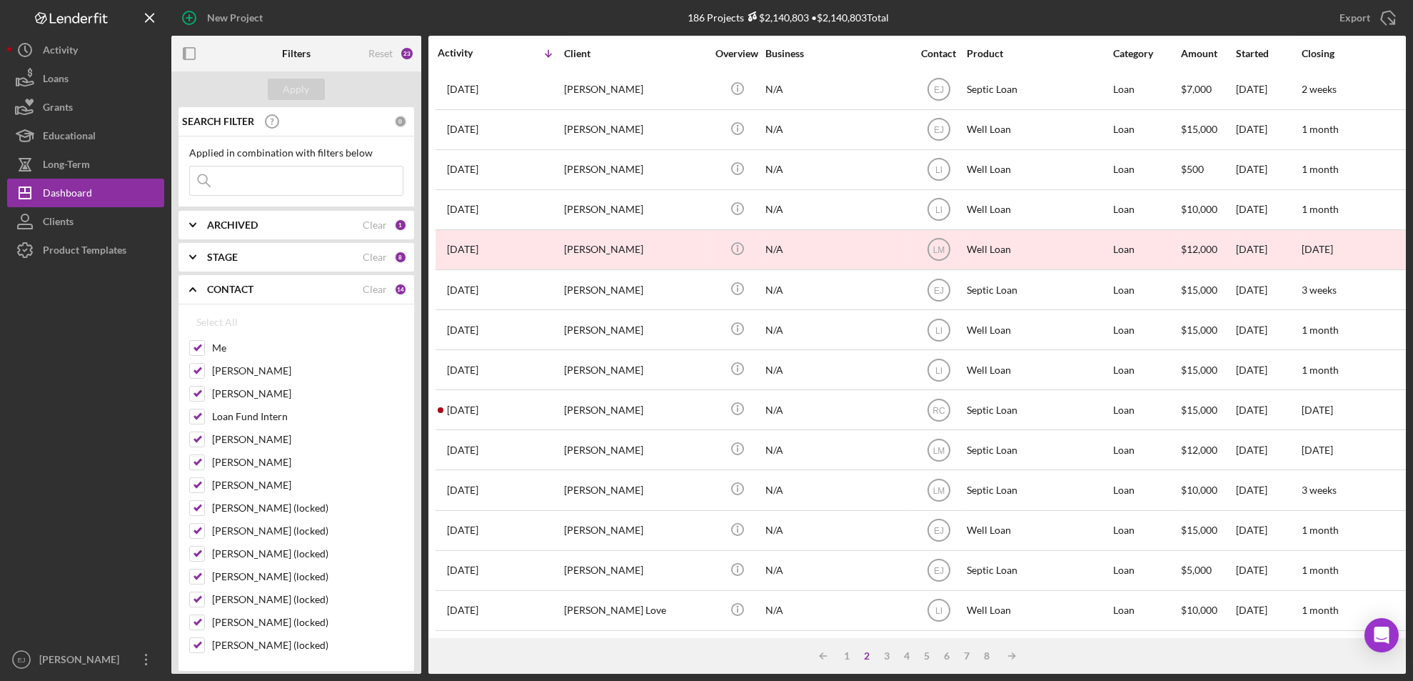
scroll to position [466, 0]
click at [885, 653] on div "3" at bounding box center [888, 655] width 20 height 11
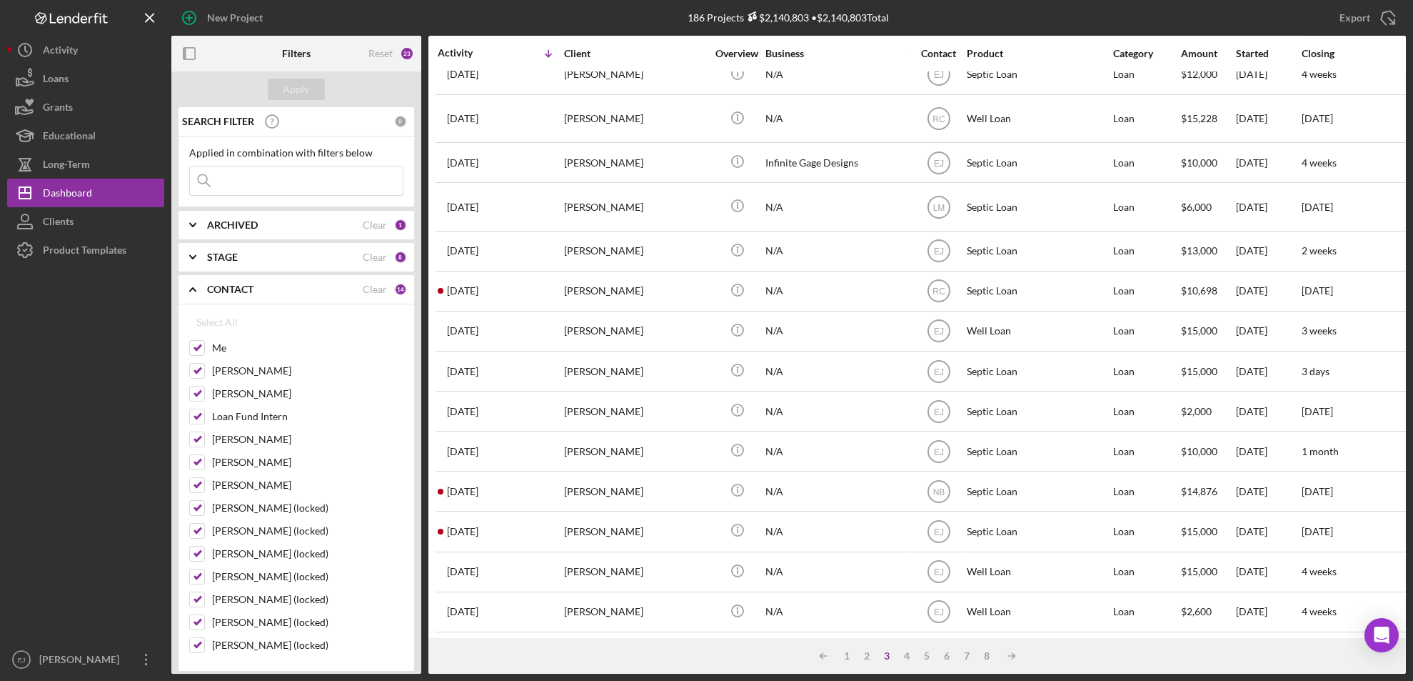
scroll to position [488, 0]
click at [910, 656] on div "4" at bounding box center [908, 655] width 20 height 11
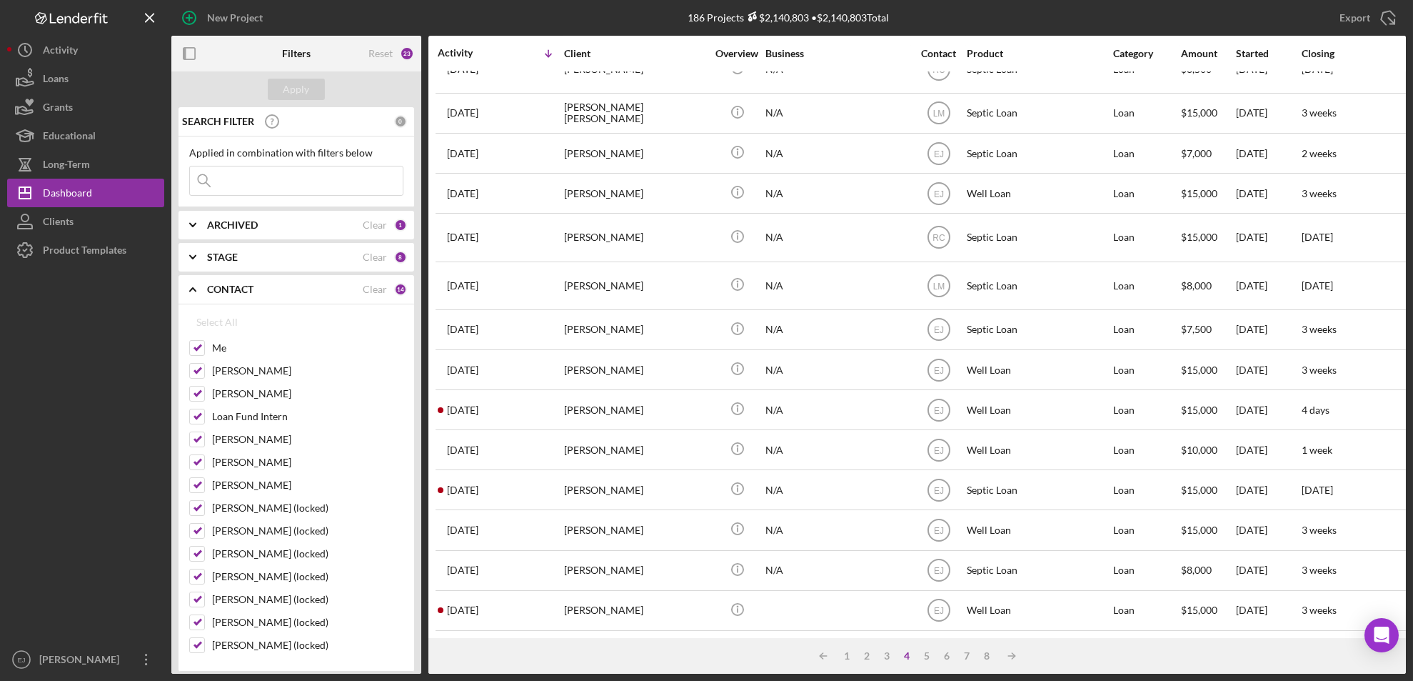
click at [910, 656] on div "4" at bounding box center [908, 655] width 20 height 11
click at [927, 655] on div "5" at bounding box center [928, 655] width 20 height 11
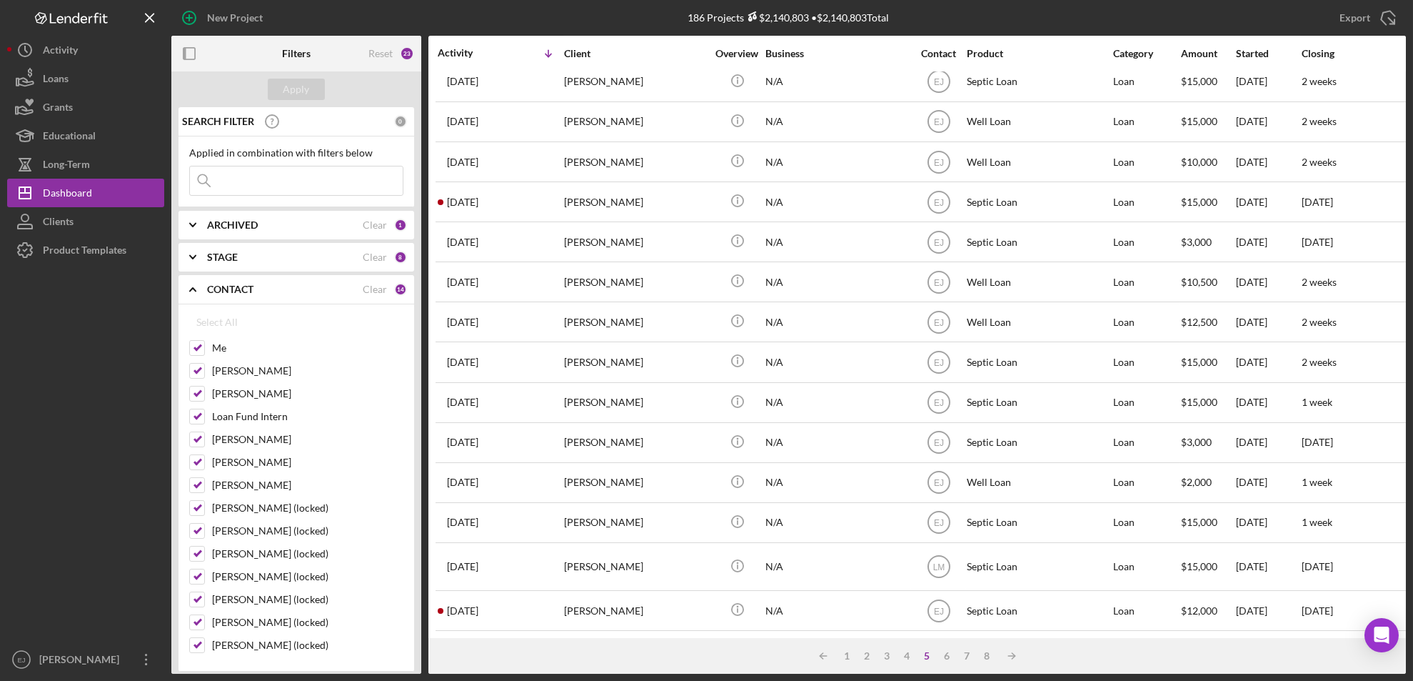
scroll to position [481, 0]
click at [849, 656] on div "1" at bounding box center [848, 655] width 20 height 11
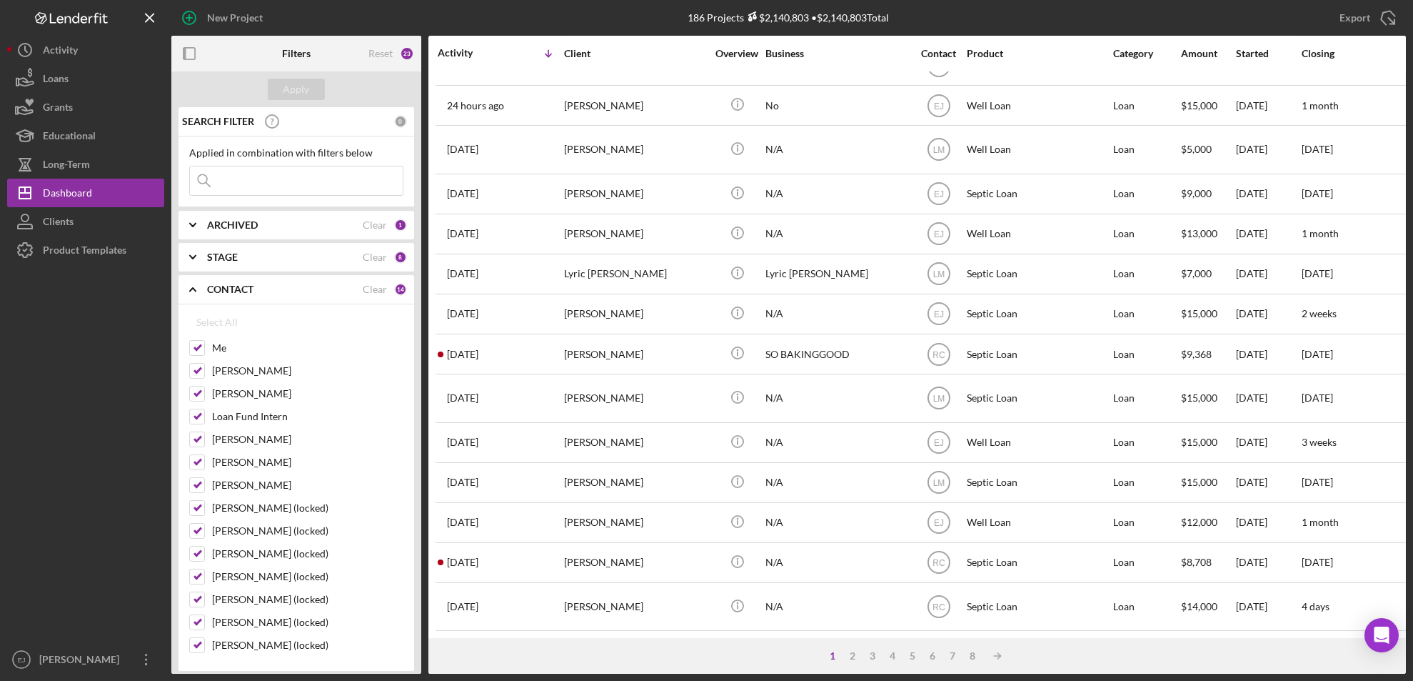
scroll to position [504, 0]
click at [853, 653] on div "2" at bounding box center [853, 655] width 20 height 11
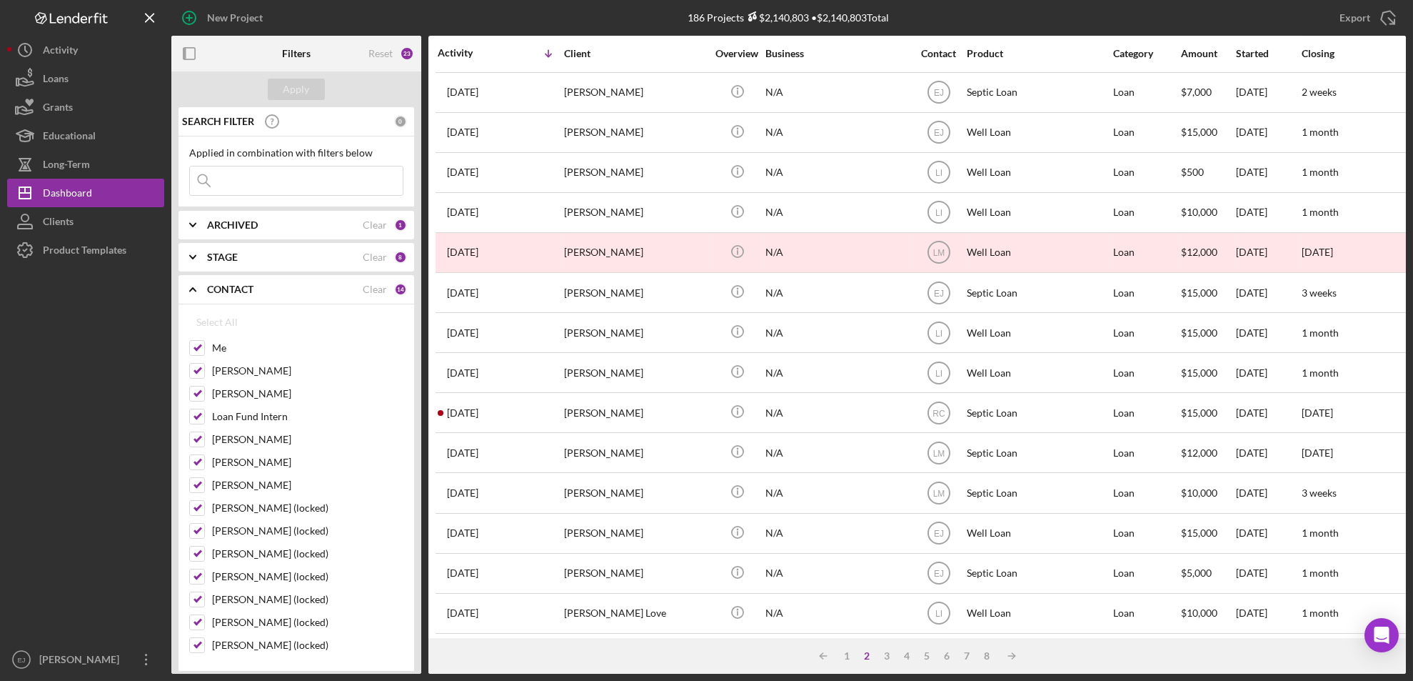
scroll to position [466, 0]
click at [886, 656] on div "3" at bounding box center [888, 655] width 20 height 11
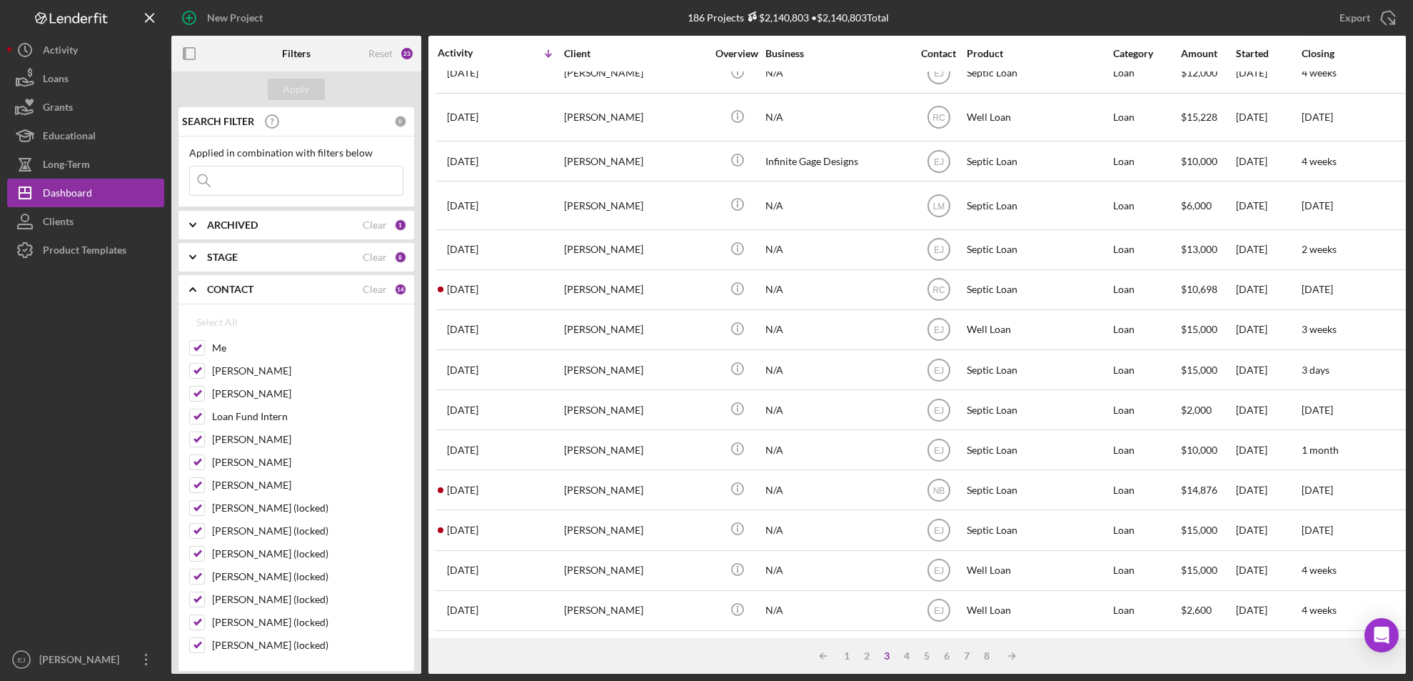
scroll to position [488, 0]
click at [907, 659] on div "4" at bounding box center [908, 655] width 20 height 11
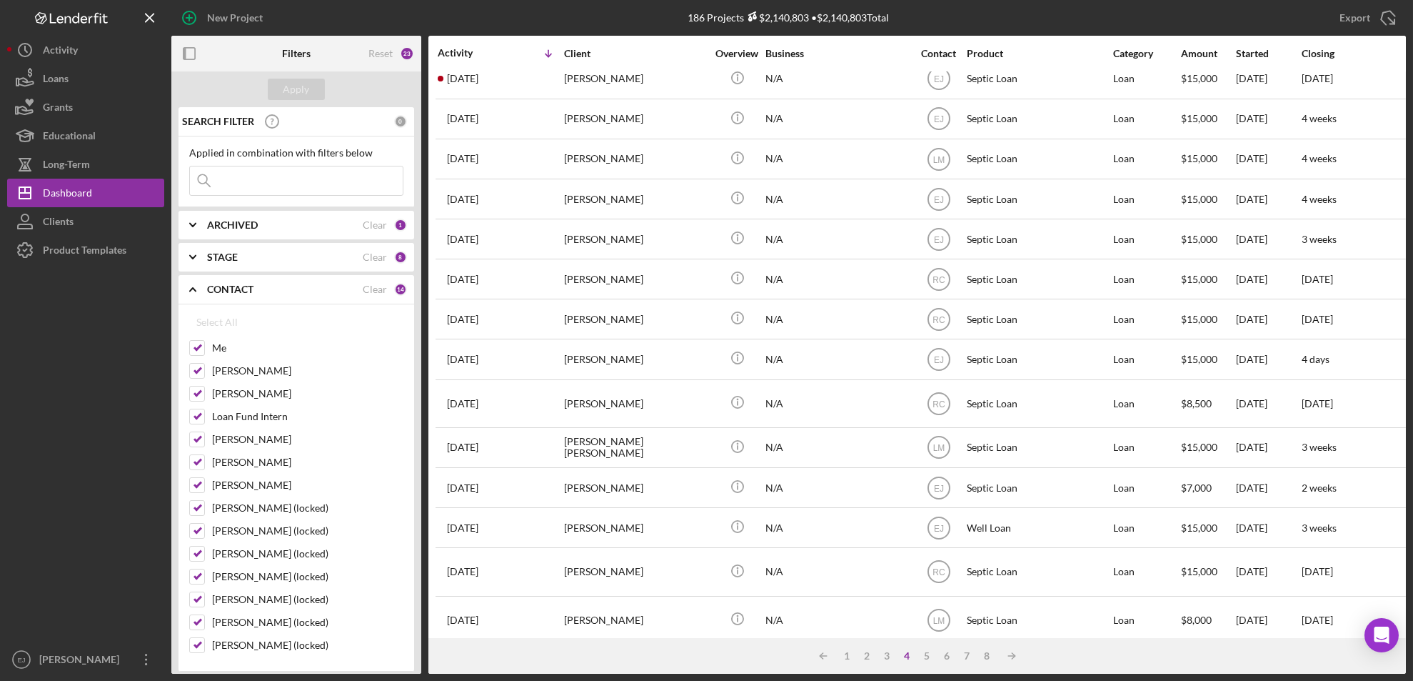
scroll to position [0, 0]
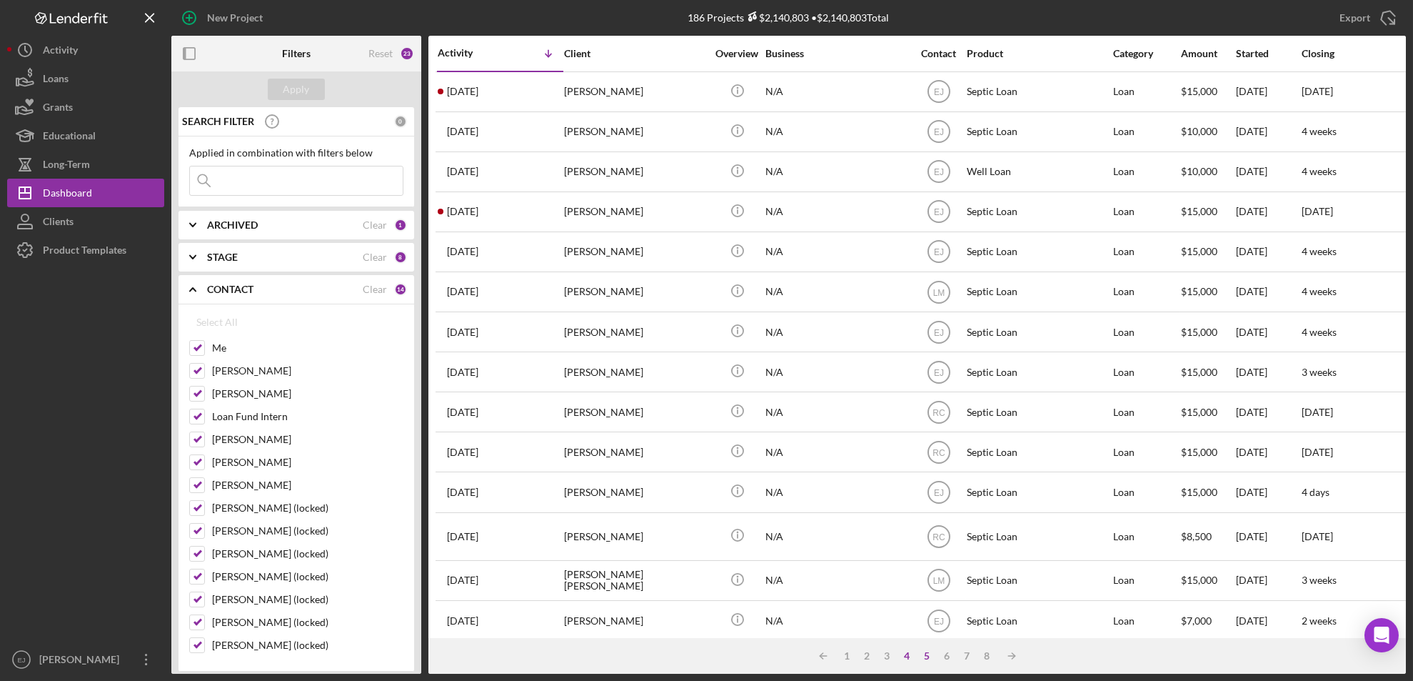
click at [929, 651] on div "5" at bounding box center [928, 655] width 20 height 11
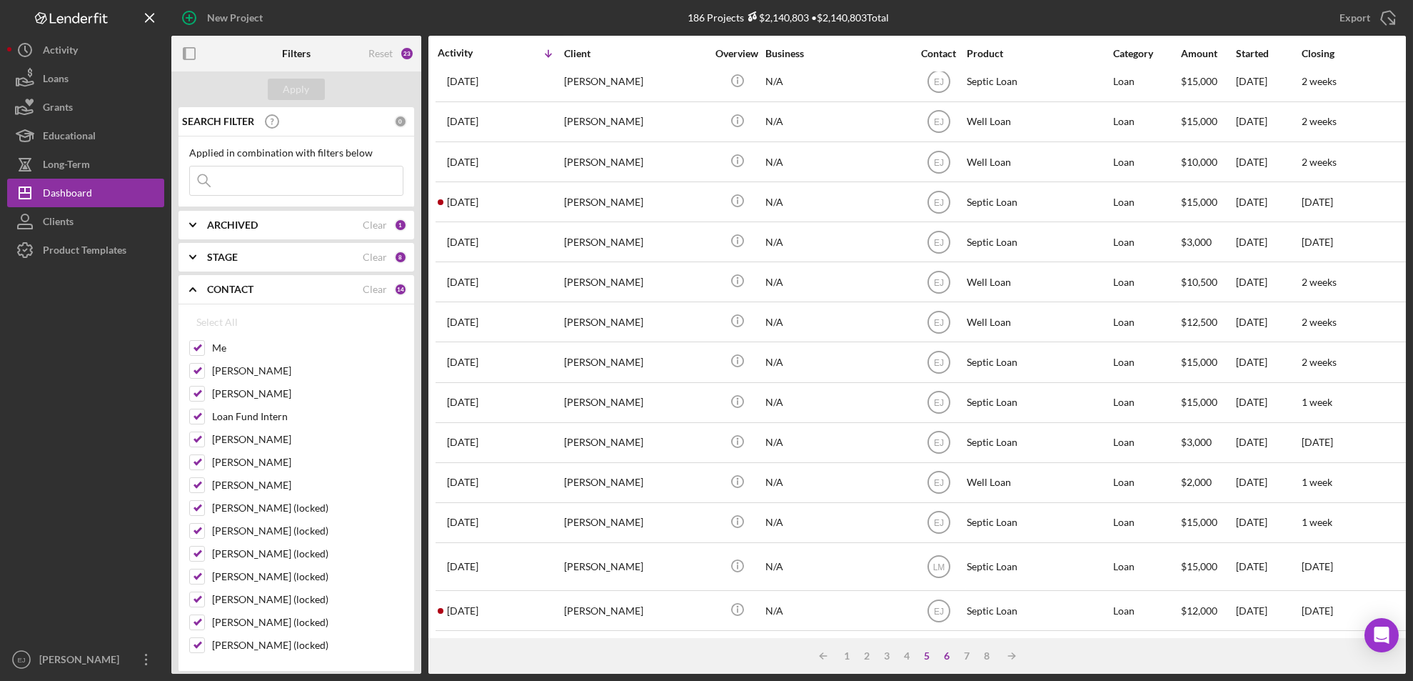
click at [943, 656] on div "6" at bounding box center [948, 655] width 20 height 11
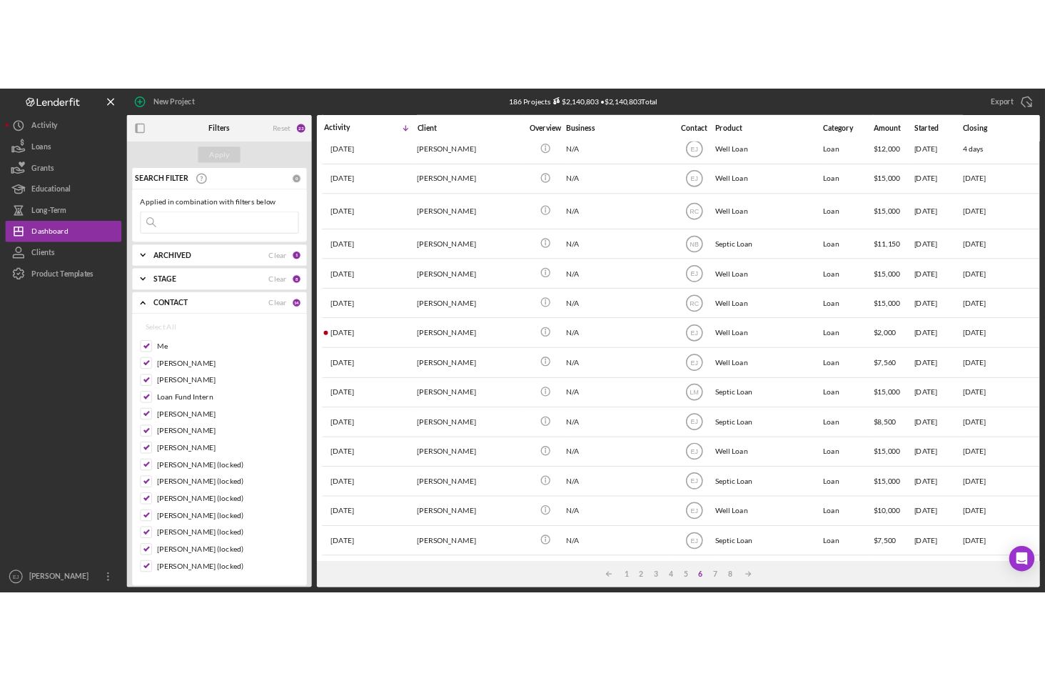
scroll to position [473, 0]
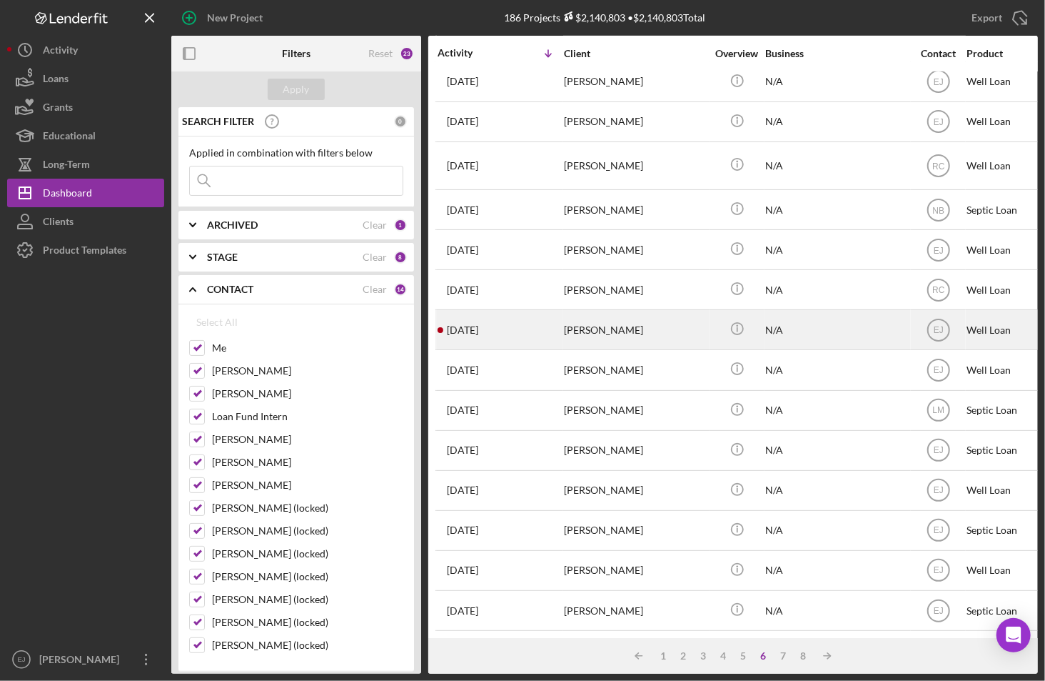
click at [613, 314] on div "[PERSON_NAME]" at bounding box center [635, 330] width 143 height 38
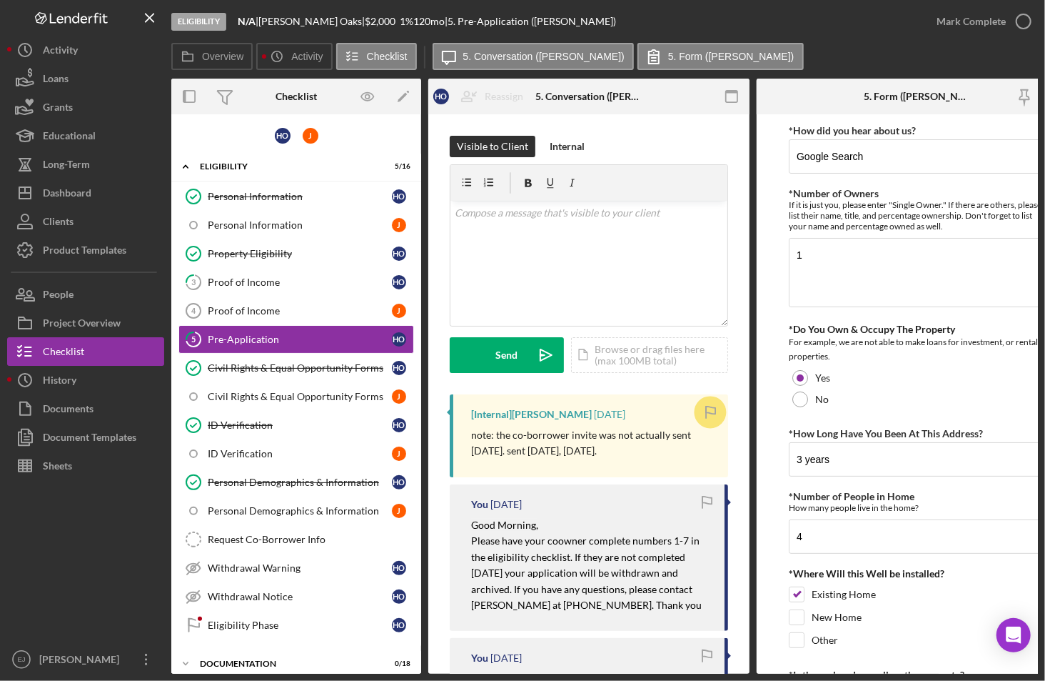
click at [749, 661] on div "Overview Internal Workflow Stage Eligibility Icon/Dropdown Arrow Archive (can u…" at bounding box center [604, 376] width 867 height 595
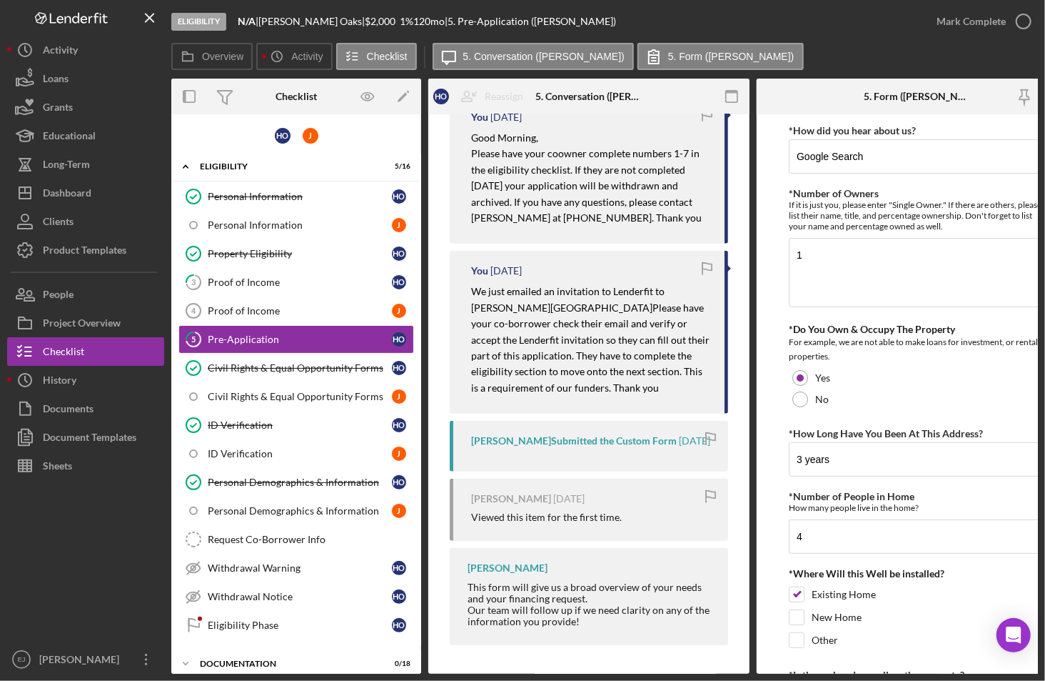
click at [742, 129] on div "Visible to Client Internal v Color teal Color pink Remove color Add row above A…" at bounding box center [588, 200] width 321 height 946
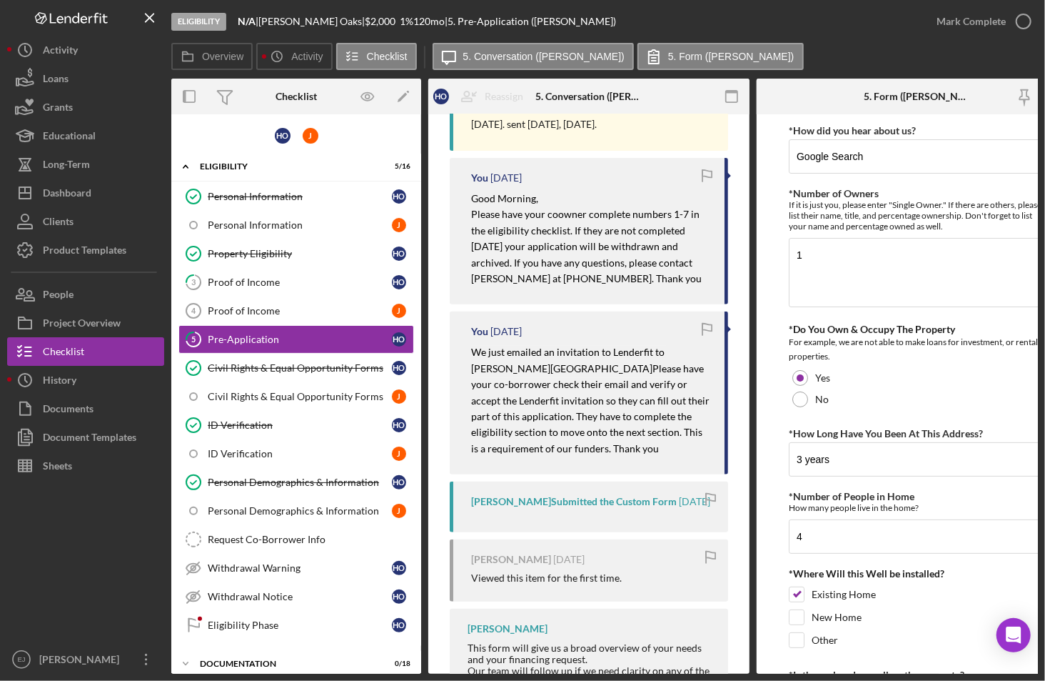
scroll to position [325, 0]
click at [80, 190] on div "Dashboard" at bounding box center [67, 195] width 49 height 32
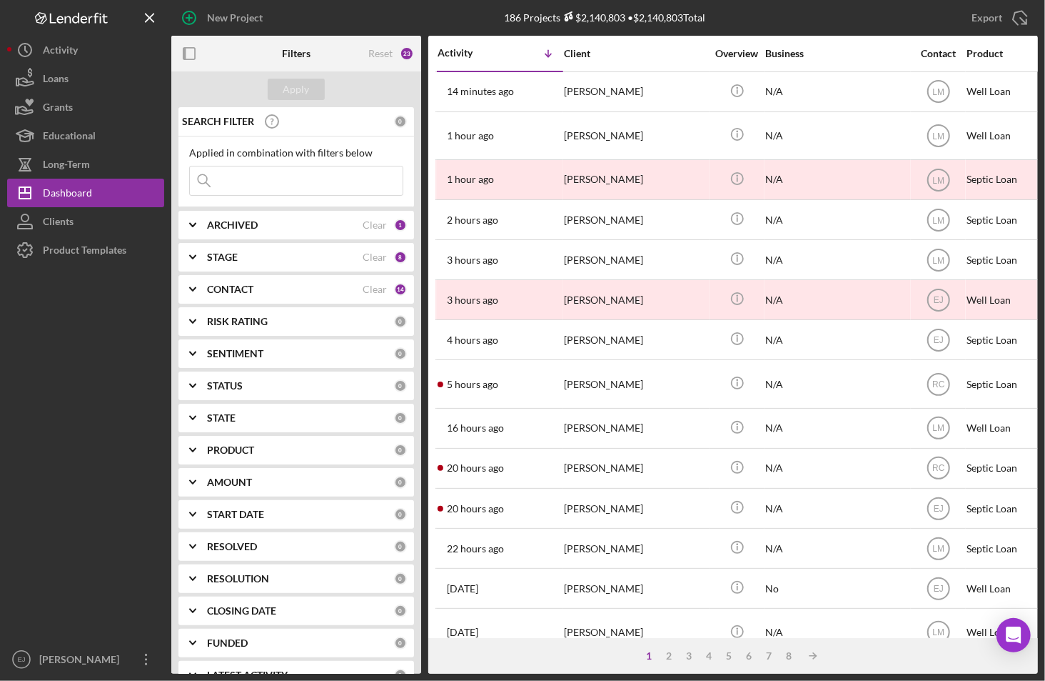
click at [264, 185] on input at bounding box center [296, 180] width 213 height 29
type input "[PERSON_NAME]"
click at [306, 89] on div "Apply" at bounding box center [296, 89] width 26 height 21
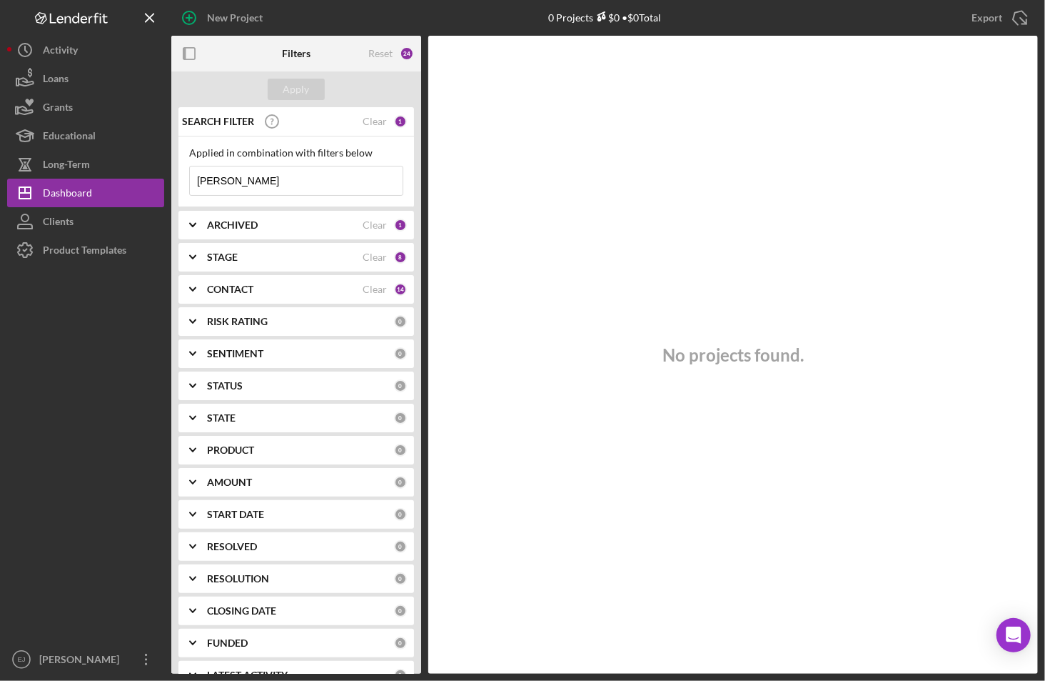
click at [192, 225] on polyline at bounding box center [193, 225] width 6 height 3
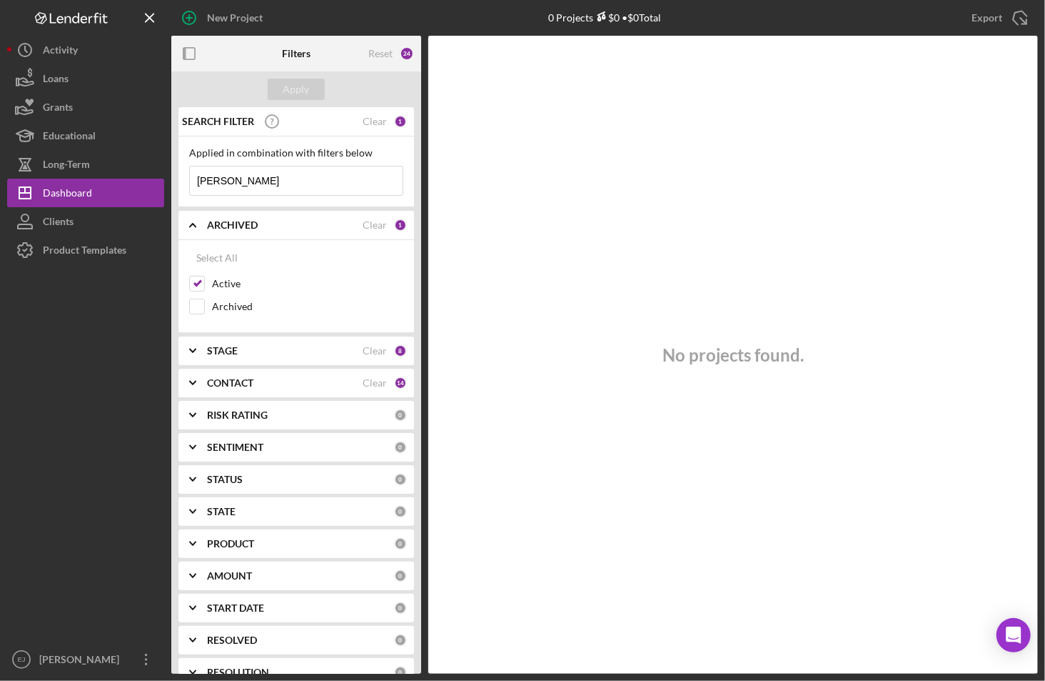
click at [193, 353] on icon "Icon/Expander" at bounding box center [193, 351] width 36 height 36
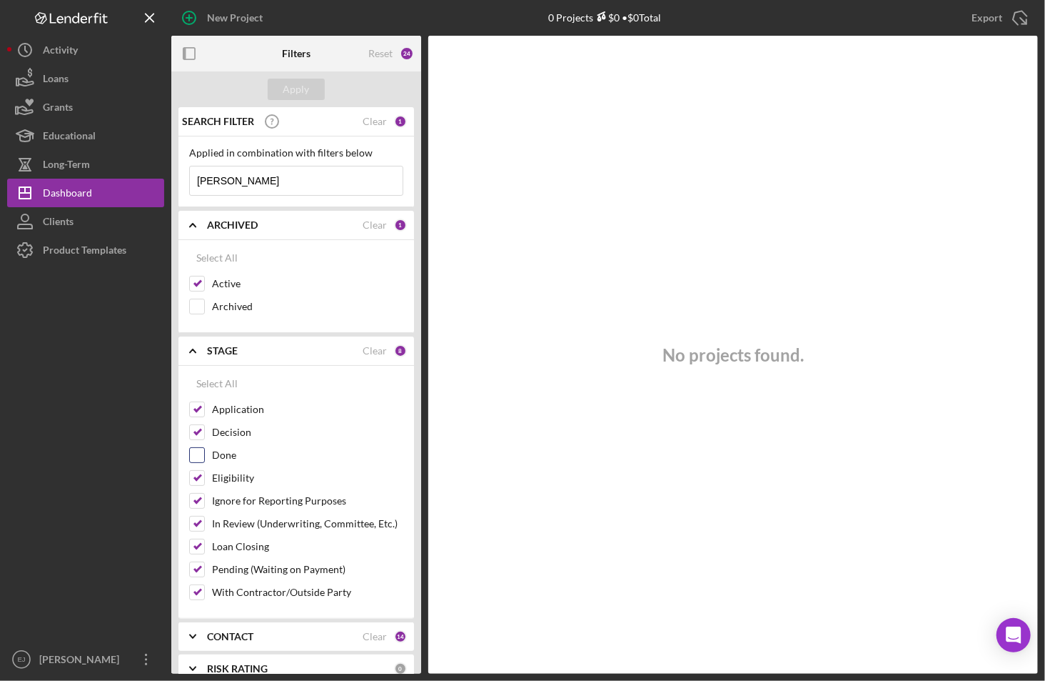
click at [202, 452] on input "Done" at bounding box center [197, 455] width 14 height 14
checkbox input "true"
click at [198, 304] on input "Archived" at bounding box center [197, 306] width 14 height 14
checkbox input "true"
click at [313, 88] on button "Apply" at bounding box center [296, 89] width 57 height 21
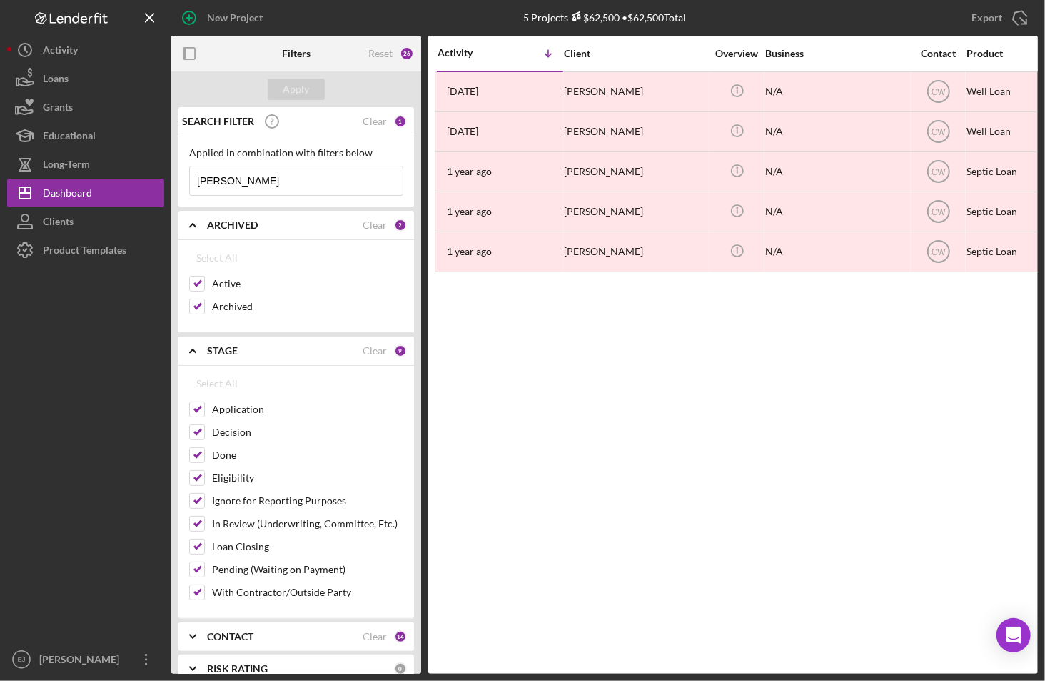
click at [276, 184] on input "[PERSON_NAME]" at bounding box center [296, 180] width 213 height 29
type input "[PERSON_NAME]"
click at [153, 11] on icon "Icon/Menu Close" at bounding box center [150, 18] width 32 height 32
